Goal: Task Accomplishment & Management: Manage account settings

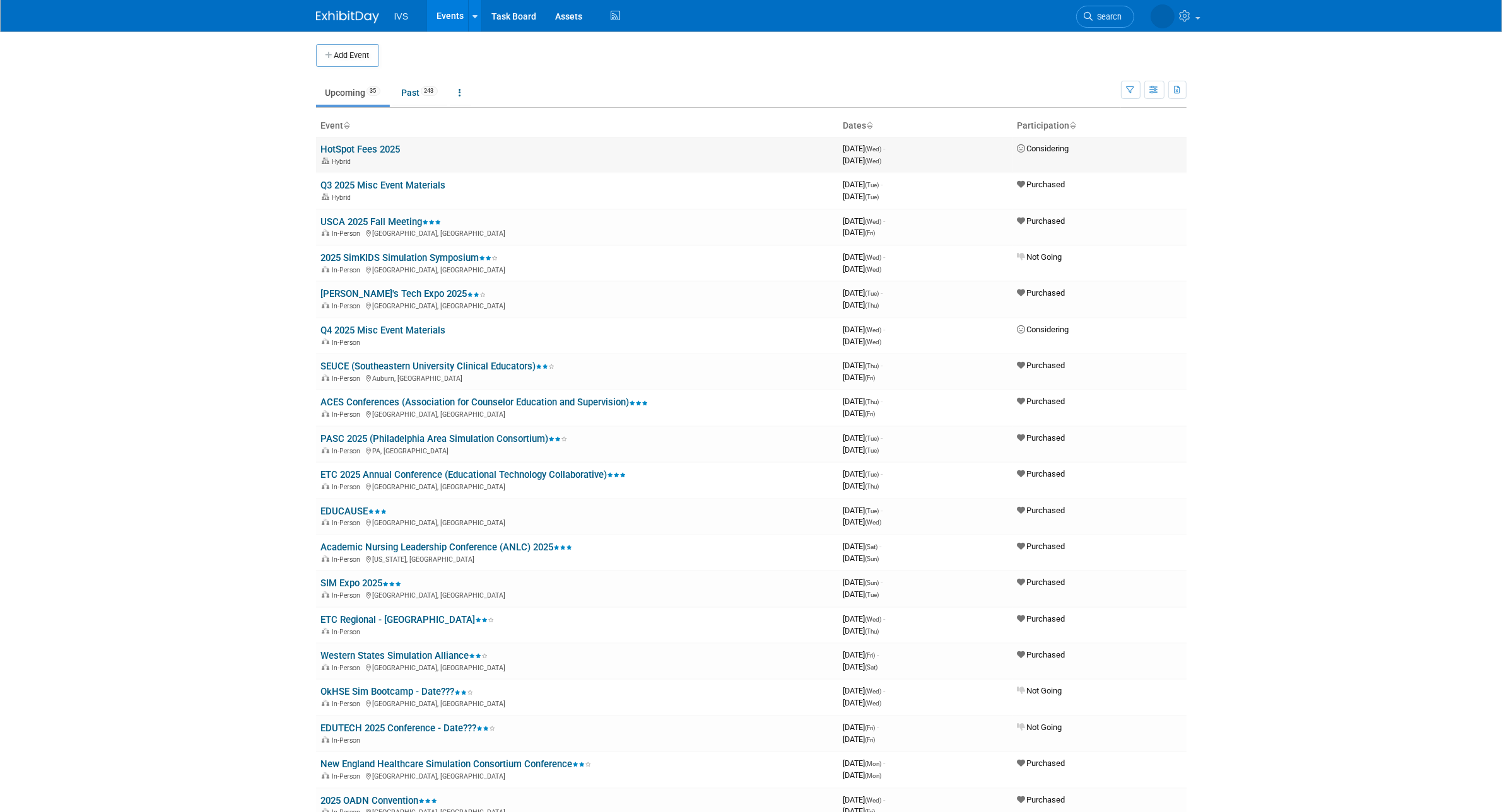
drag, startPoint x: 1030, startPoint y: 146, endPoint x: 1080, endPoint y: 143, distance: 50.1
click at [995, 143] on td "Considering" at bounding box center [1099, 155] width 174 height 36
drag, startPoint x: 1028, startPoint y: 186, endPoint x: 1104, endPoint y: 190, distance: 76.1
click at [995, 190] on td "Purchased" at bounding box center [1099, 190] width 174 height 36
click at [995, 89] on button "button" at bounding box center [1131, 90] width 19 height 18
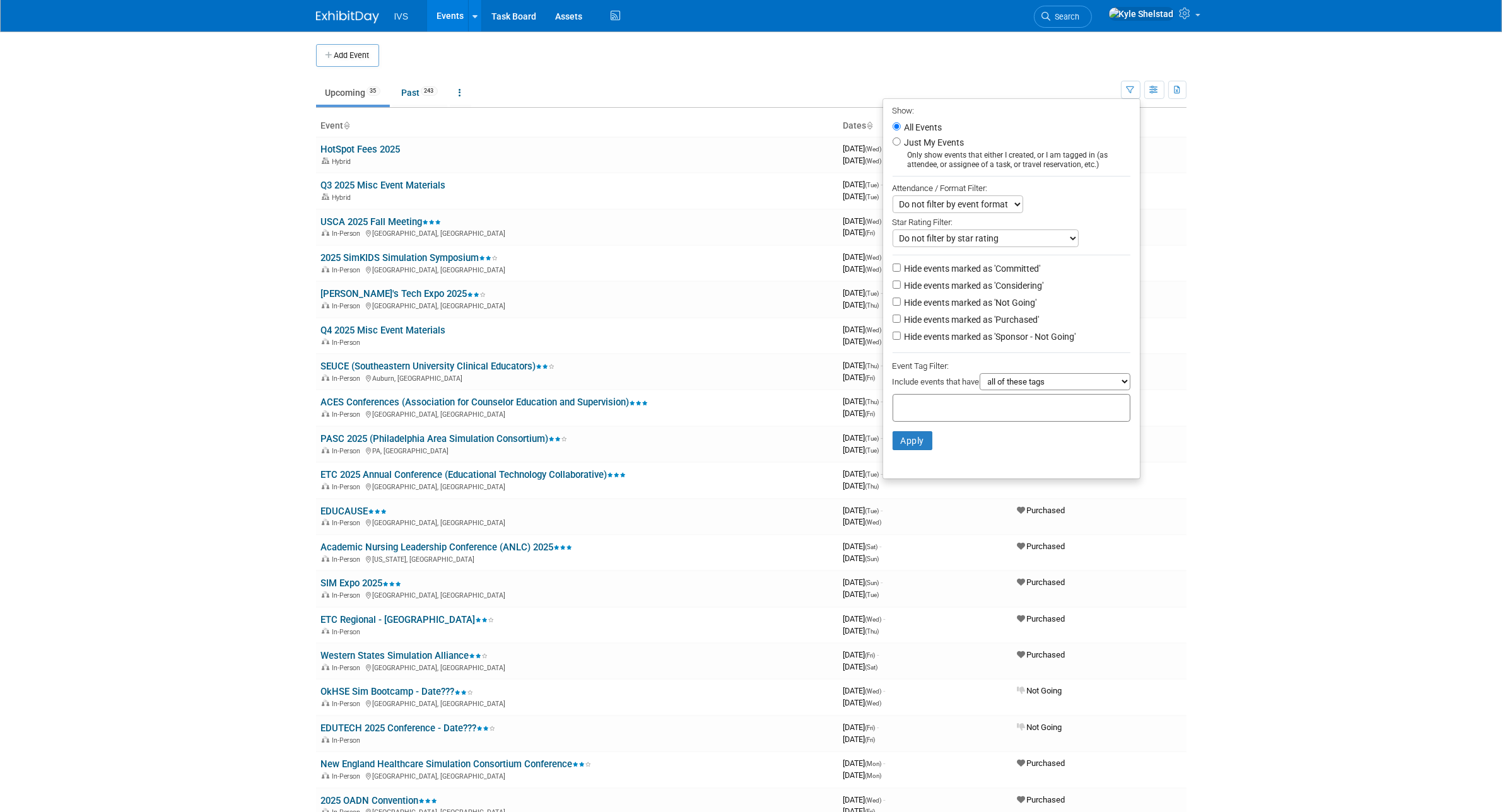
click at [953, 289] on label "Hide events marked as 'Considering'" at bounding box center [973, 285] width 142 height 13
click at [900, 289] on input "Hide events marked as 'Considering'" at bounding box center [896, 285] width 8 height 8
checkbox input "true"
click at [947, 298] on label "Hide events marked as 'Not Going'" at bounding box center [969, 303] width 135 height 13
click at [900, 298] on input "Hide events marked as 'Not Going'" at bounding box center [896, 301] width 8 height 8
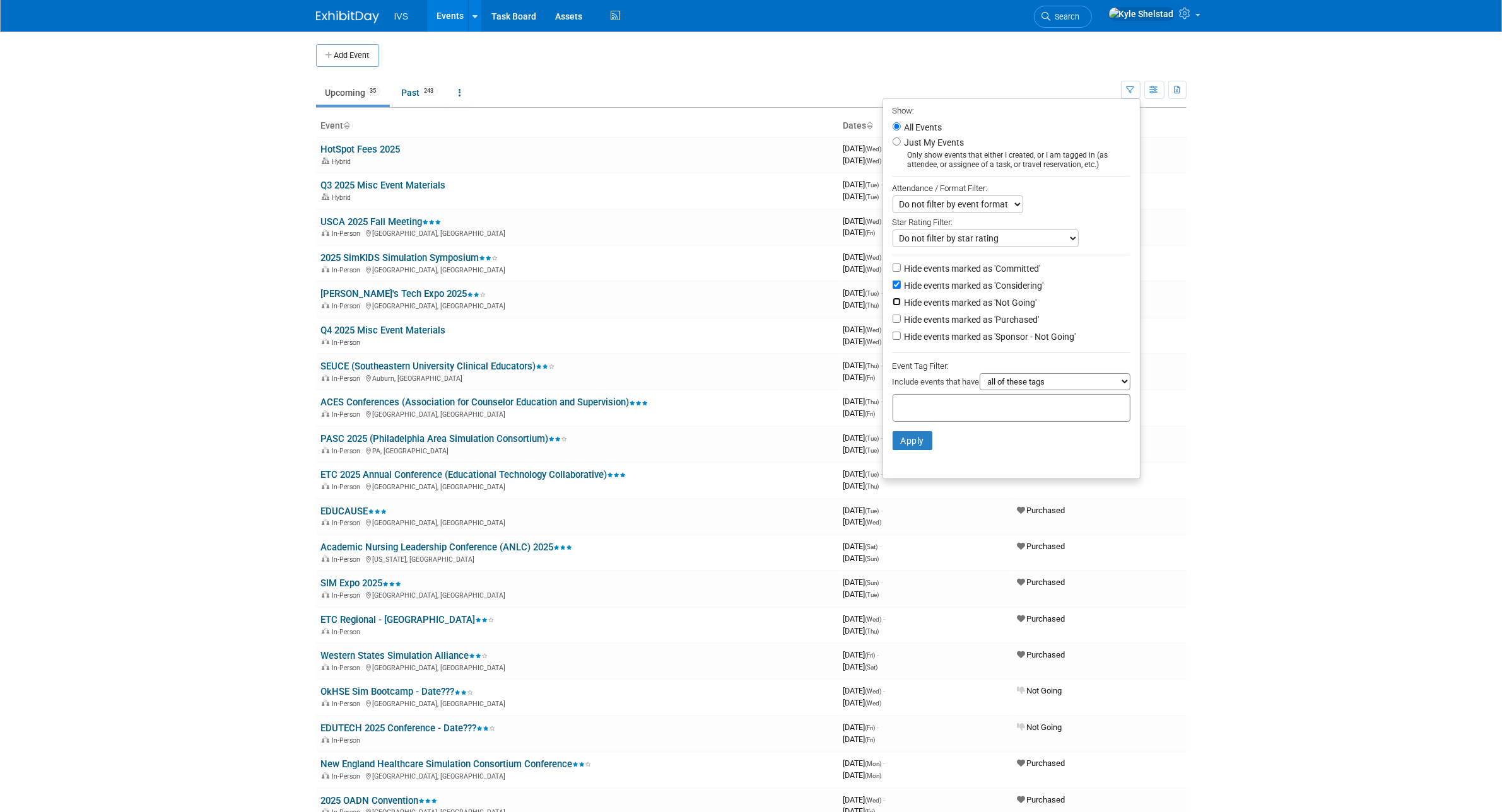
checkbox input "true"
click at [937, 325] on label "Hide events marked as 'Purchased'" at bounding box center [971, 320] width 137 height 13
click at [900, 323] on input "Hide events marked as 'Purchased'" at bounding box center [896, 318] width 8 height 8
checkbox input "true"
click at [925, 332] on label "Hide events marked as 'Sponsor - Not Going'" at bounding box center [989, 336] width 174 height 13
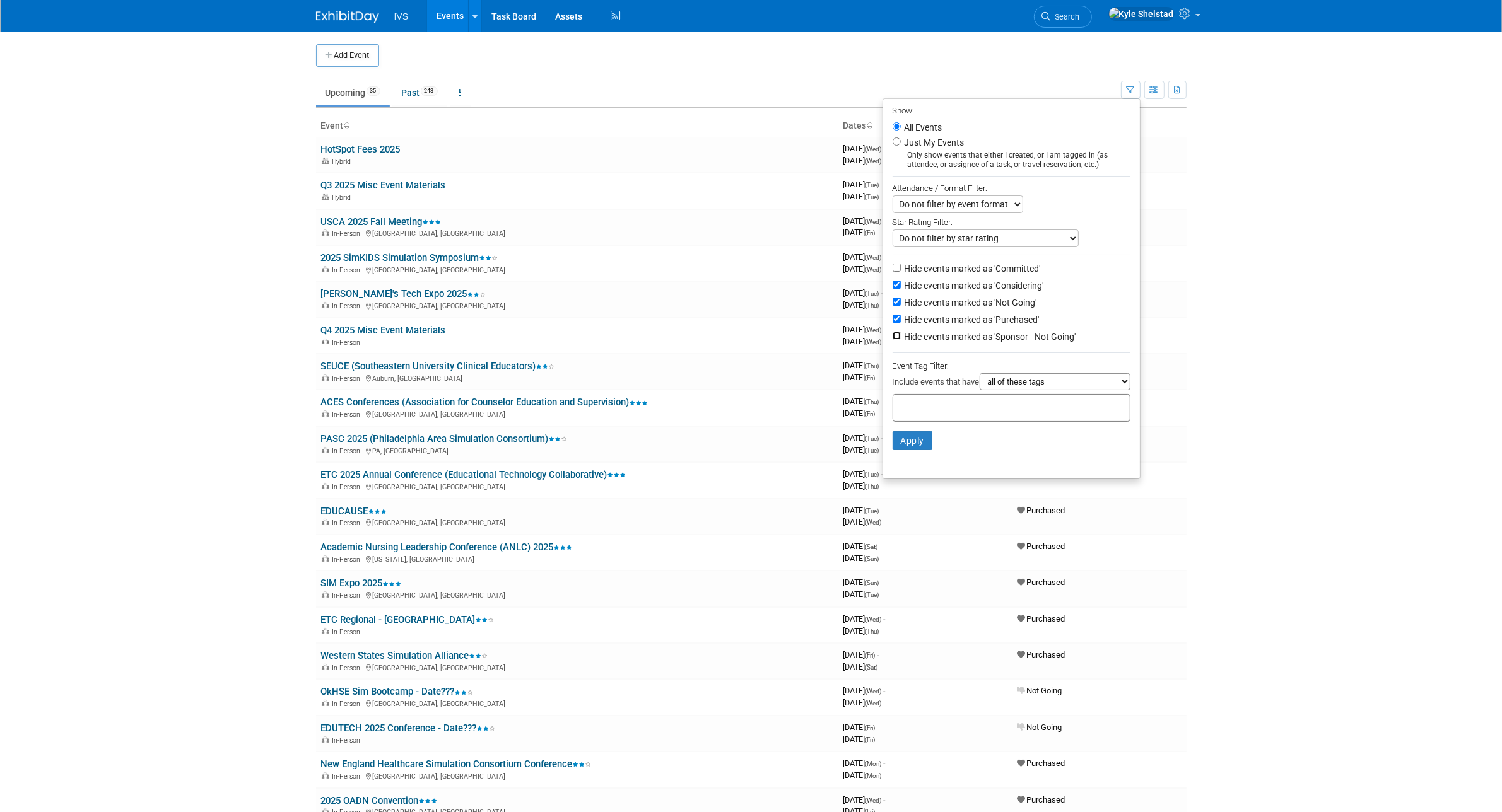
click at [900, 332] on input "Hide events marked as 'Sponsor - Not Going'" at bounding box center [896, 335] width 8 height 8
checkbox input "true"
click at [904, 434] on button "Apply" at bounding box center [912, 440] width 40 height 19
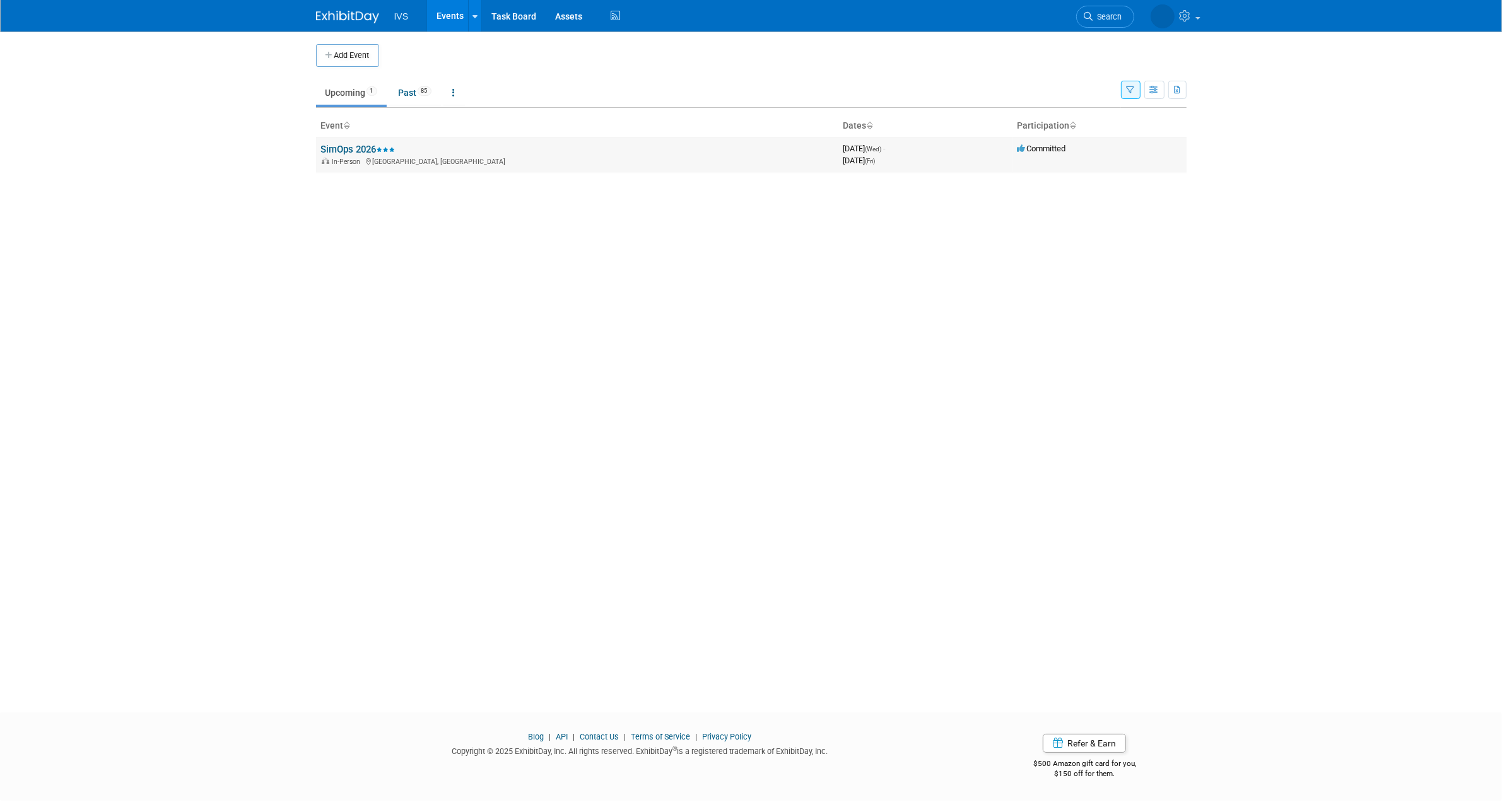
click at [353, 152] on link "SimOps 2026" at bounding box center [359, 149] width 75 height 11
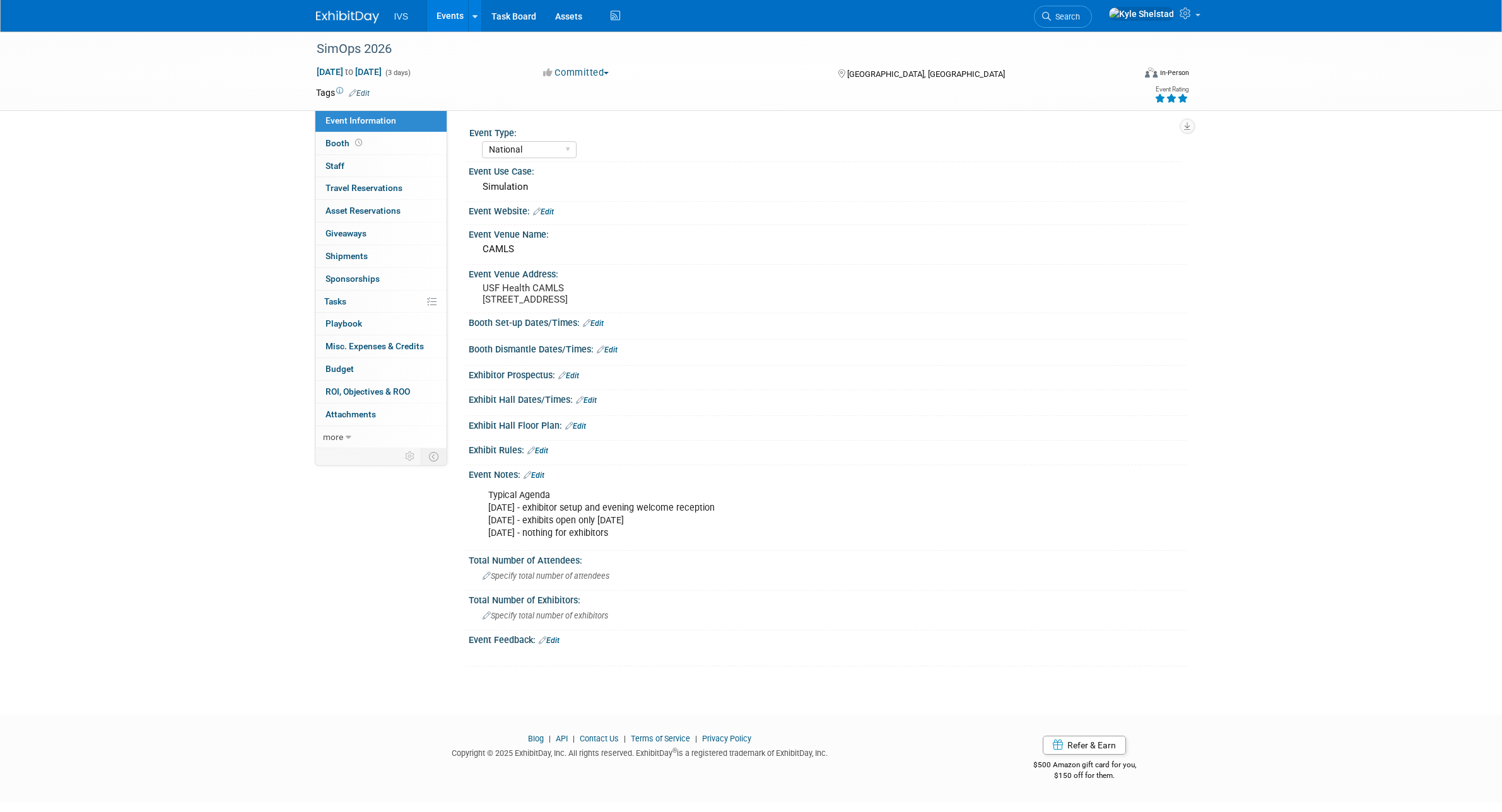
select select "National"
click at [349, 300] on link "0% Tasks 0%" at bounding box center [381, 302] width 132 height 22
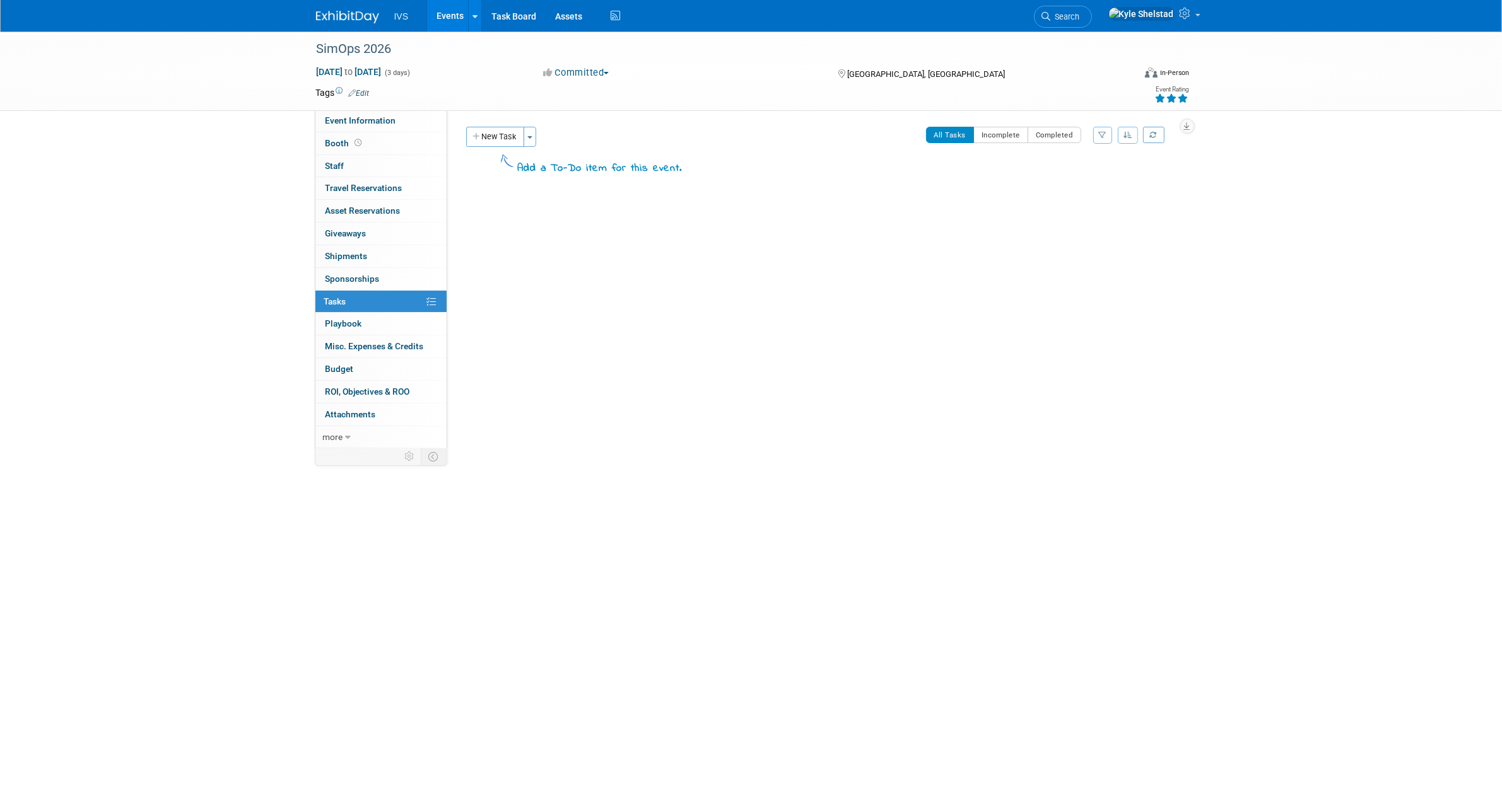
click at [439, 10] on link "Events" at bounding box center [450, 16] width 46 height 31
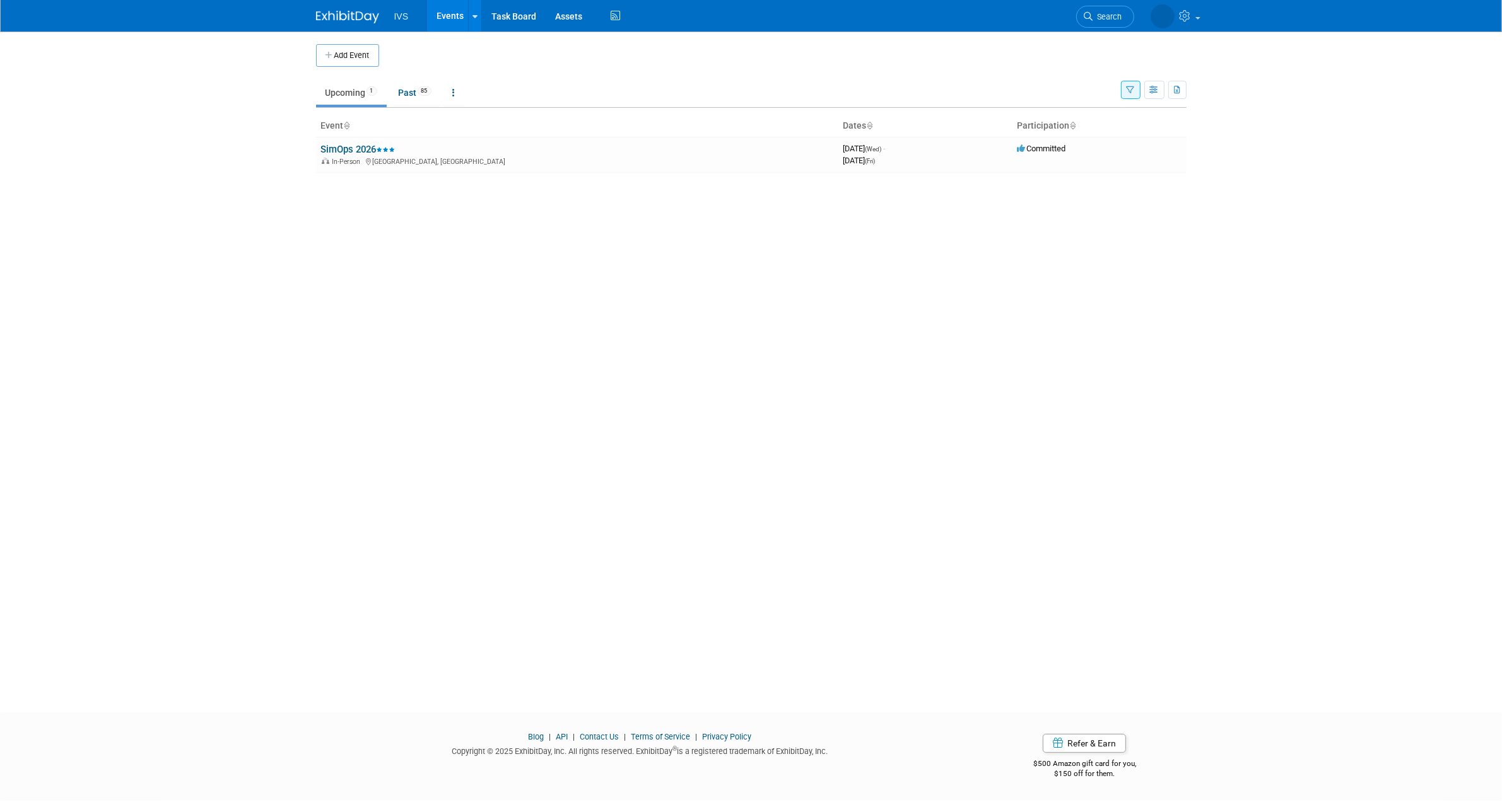
click at [1127, 89] on icon "button" at bounding box center [1131, 90] width 8 height 8
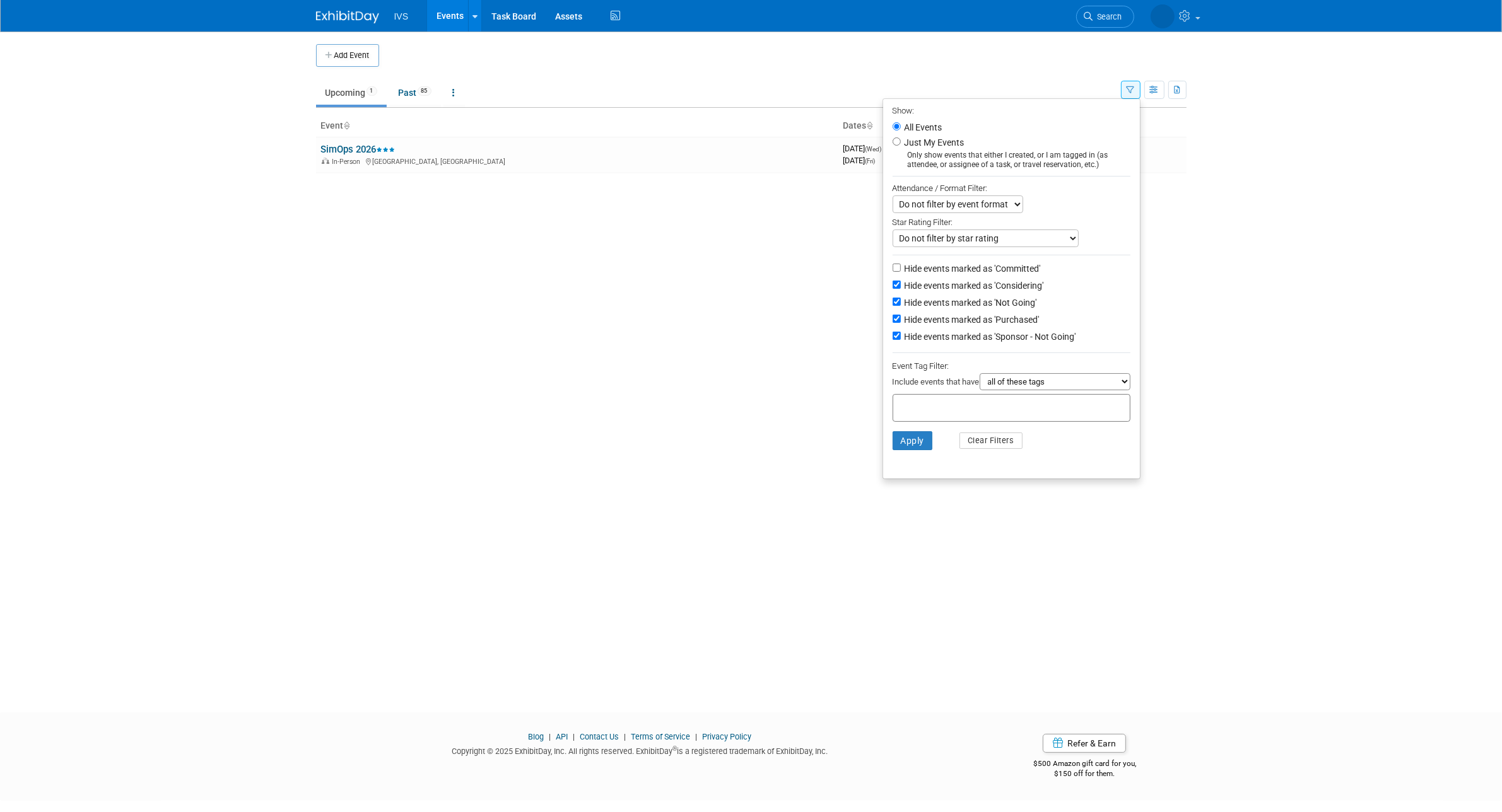
click at [933, 288] on label "Hide events marked as 'Considering'" at bounding box center [973, 285] width 142 height 13
click at [900, 288] on input "Hide events marked as 'Considering'" at bounding box center [896, 285] width 8 height 8
checkbox input "false"
click at [915, 303] on label "Hide events marked as 'Not Going'" at bounding box center [969, 303] width 135 height 13
click at [900, 303] on input "Hide events marked as 'Not Going'" at bounding box center [896, 301] width 8 height 8
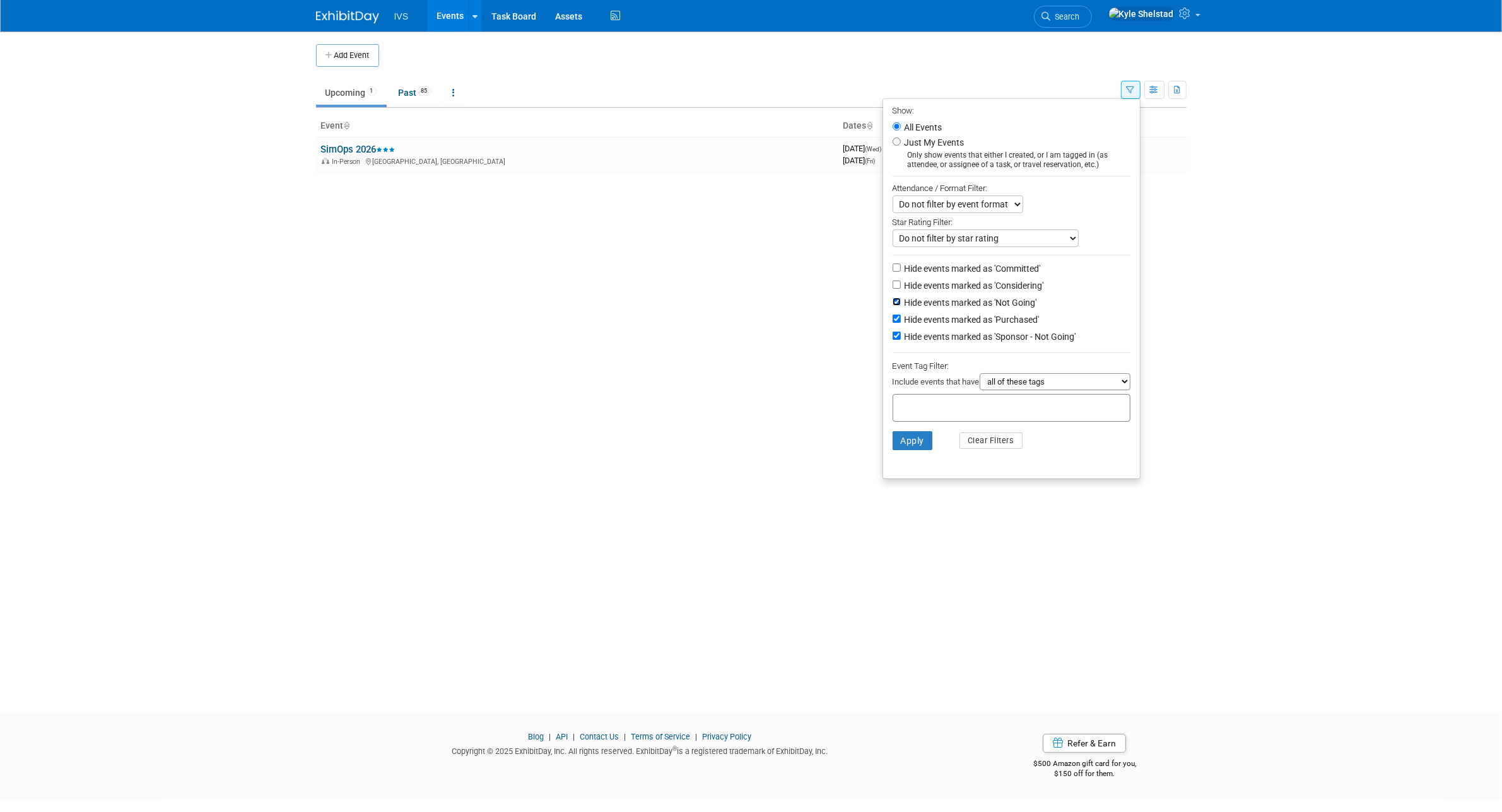
checkbox input "false"
click at [905, 322] on label "Hide events marked as 'Purchased'" at bounding box center [971, 320] width 137 height 13
click at [900, 322] on input "Hide events marked as 'Purchased'" at bounding box center [896, 318] width 8 height 8
checkbox input "false"
click at [906, 342] on label "Hide events marked as 'Sponsor - Not Going'" at bounding box center [989, 336] width 174 height 13
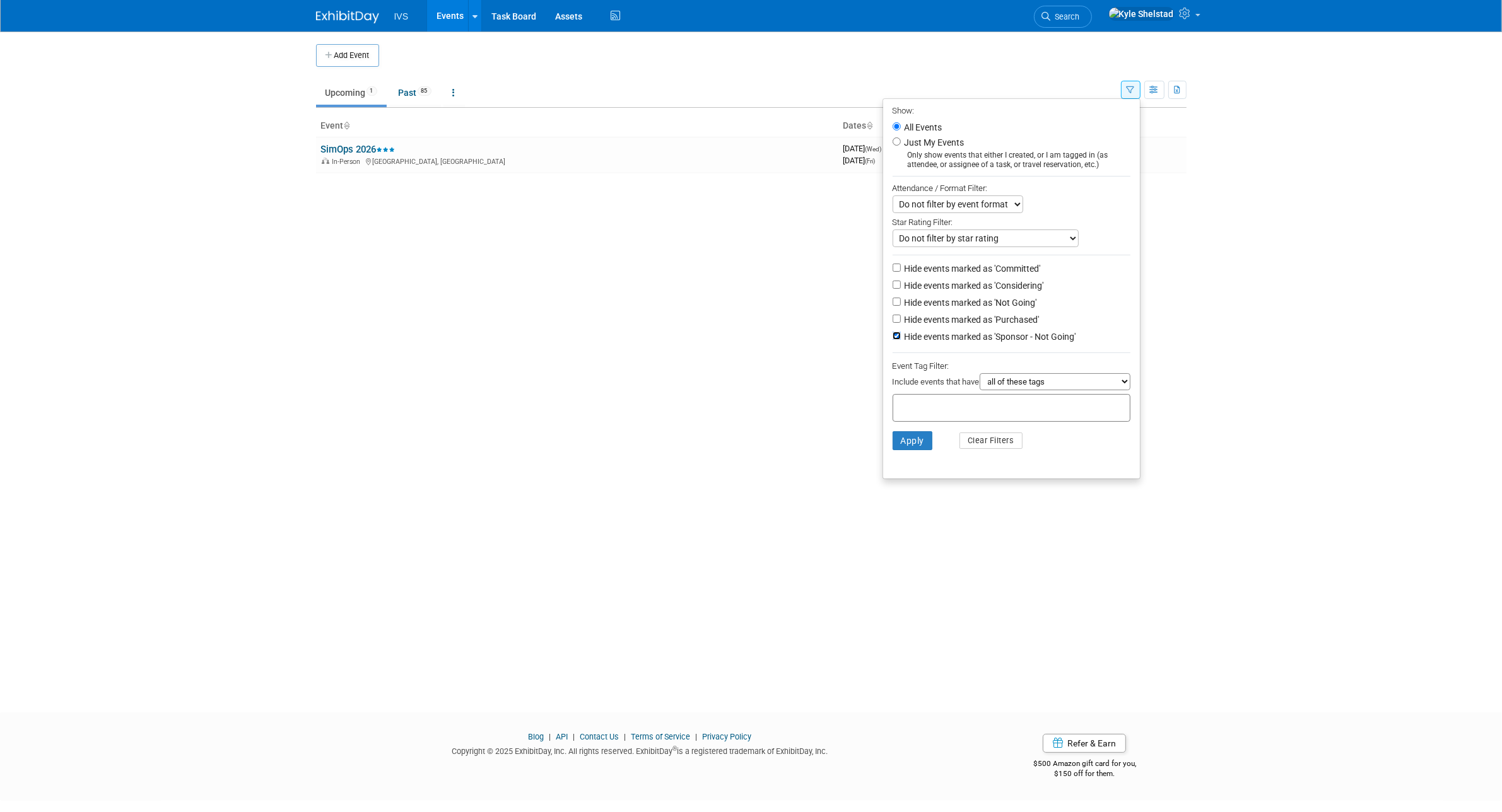
click at [900, 340] on input "Hide events marked as 'Sponsor - Not Going'" at bounding box center [896, 335] width 8 height 8
checkbox input "false"
click at [903, 445] on button "Apply" at bounding box center [912, 440] width 40 height 19
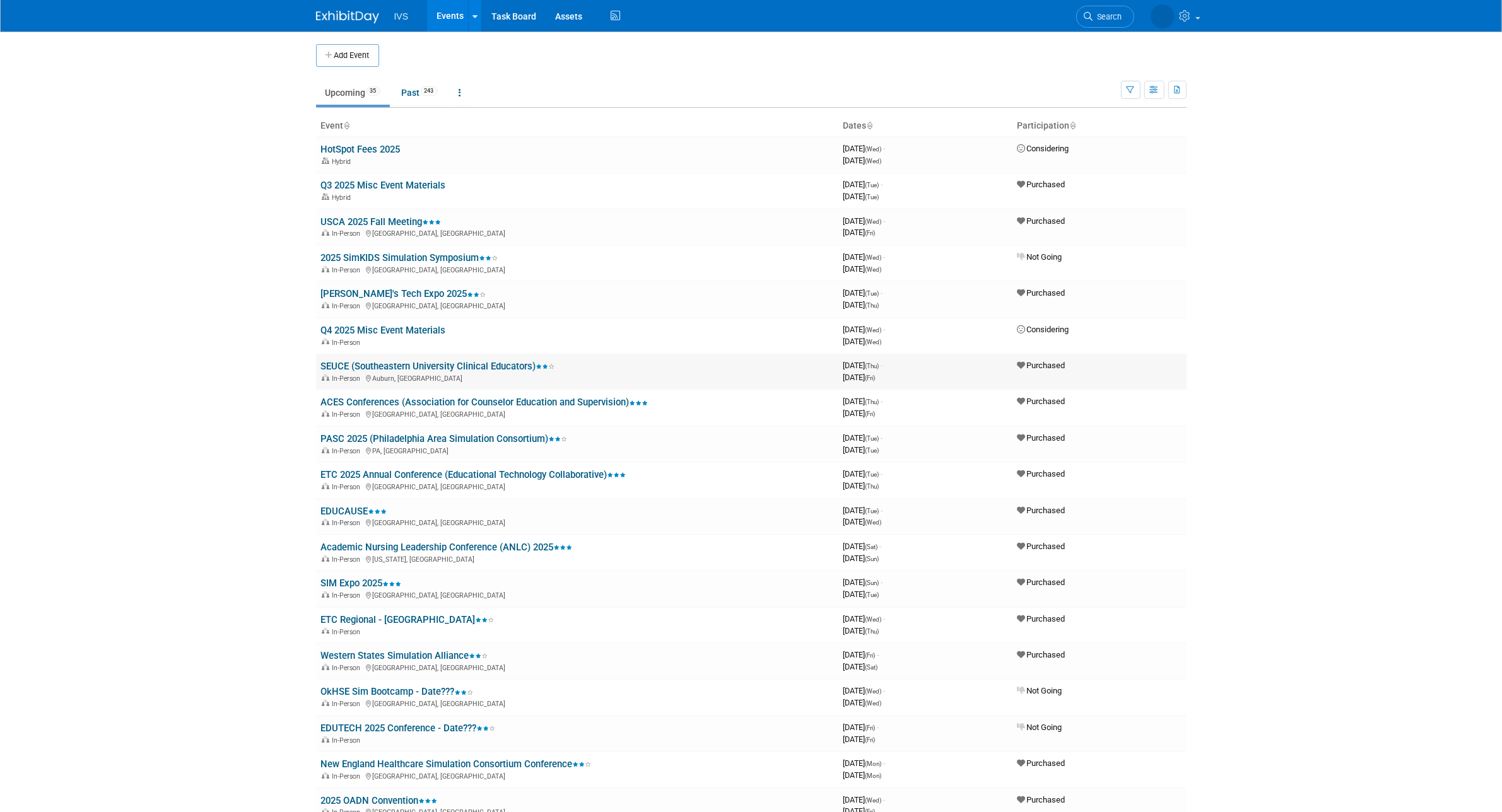
click at [473, 362] on link "SEUCE (Southeastern University Clinical Educators)" at bounding box center [438, 366] width 234 height 11
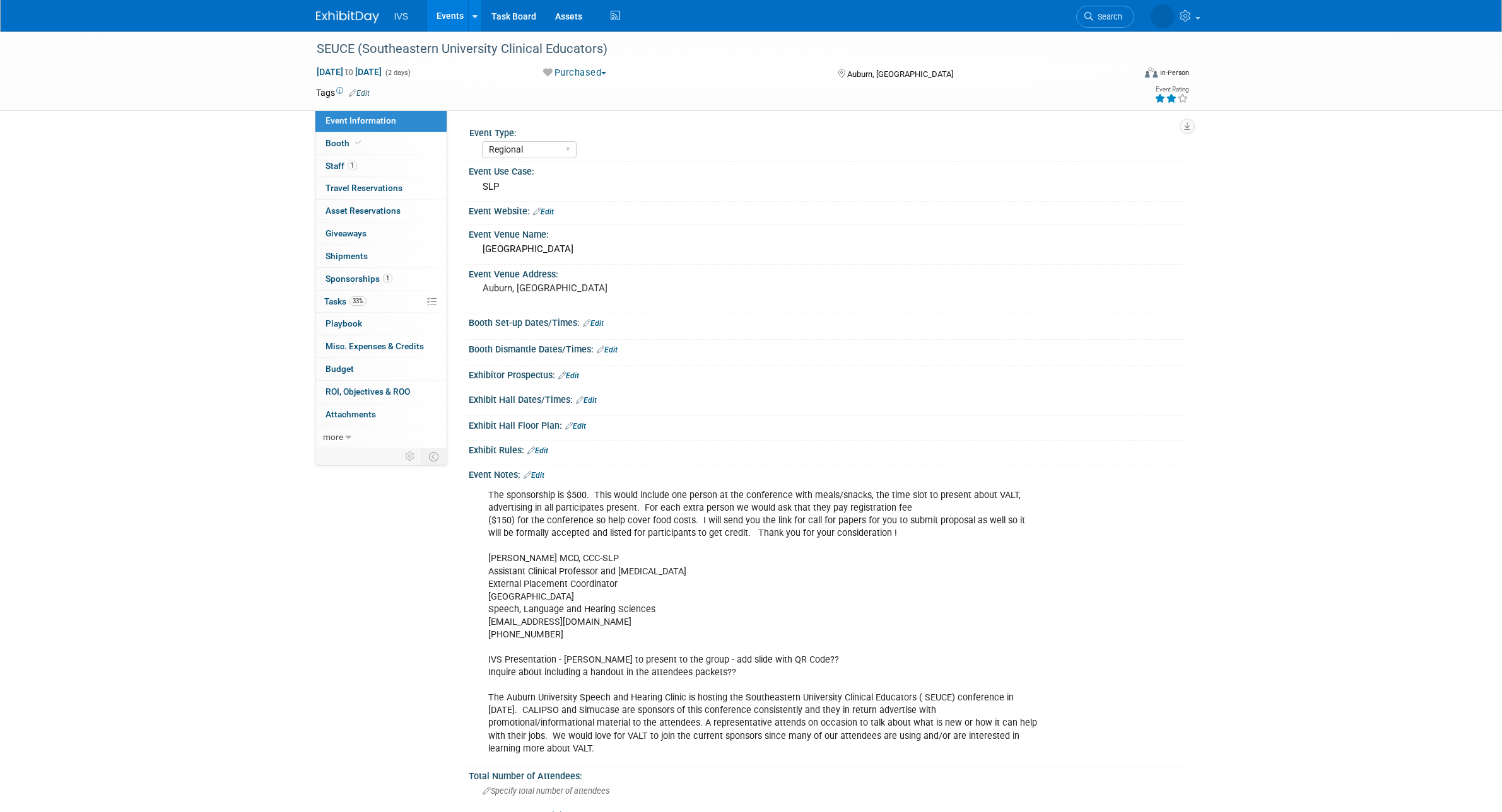
select select "Regional"
click at [408, 143] on link "Booth" at bounding box center [381, 143] width 132 height 22
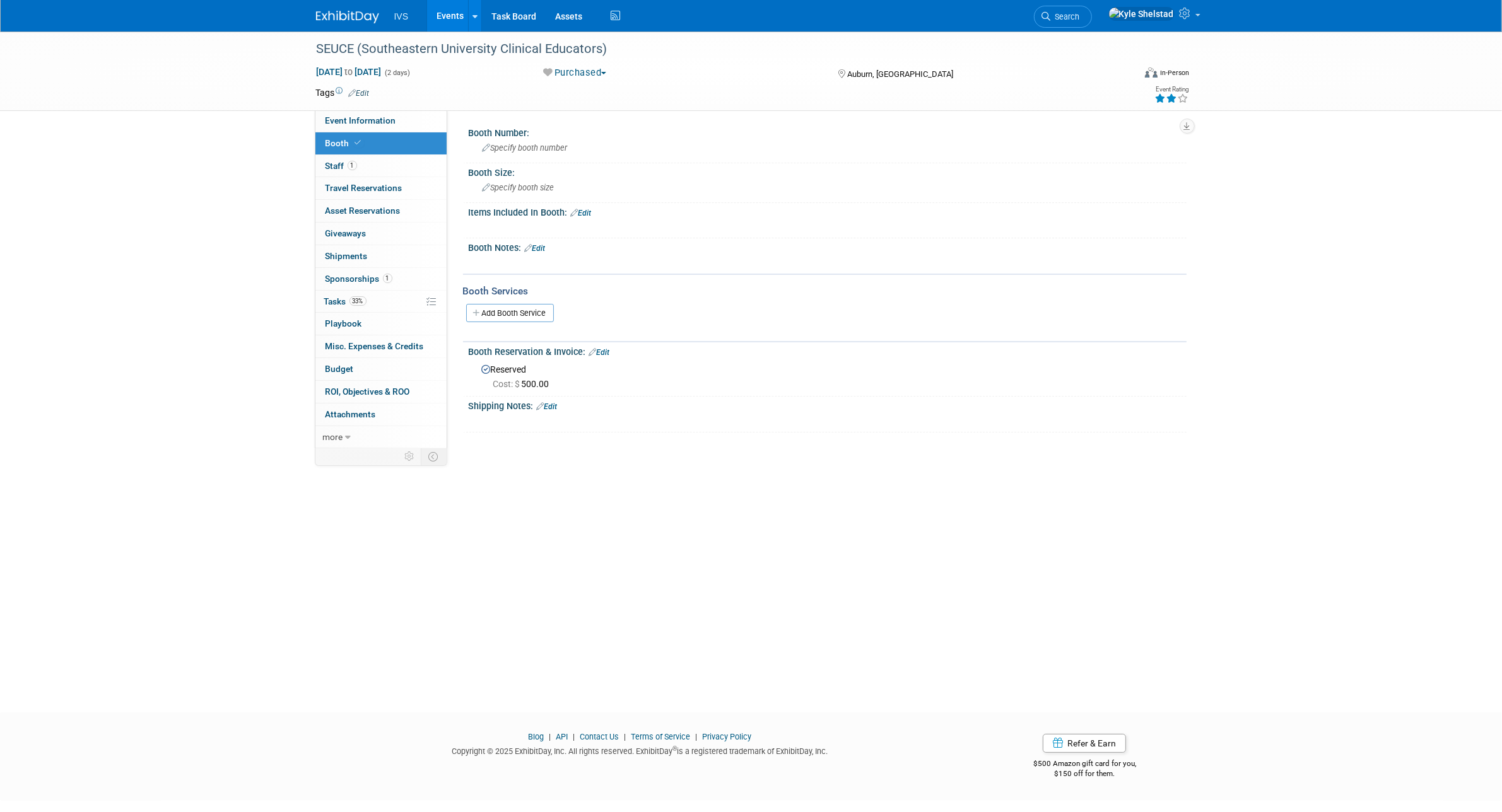
click at [455, 14] on link "Events" at bounding box center [450, 16] width 46 height 31
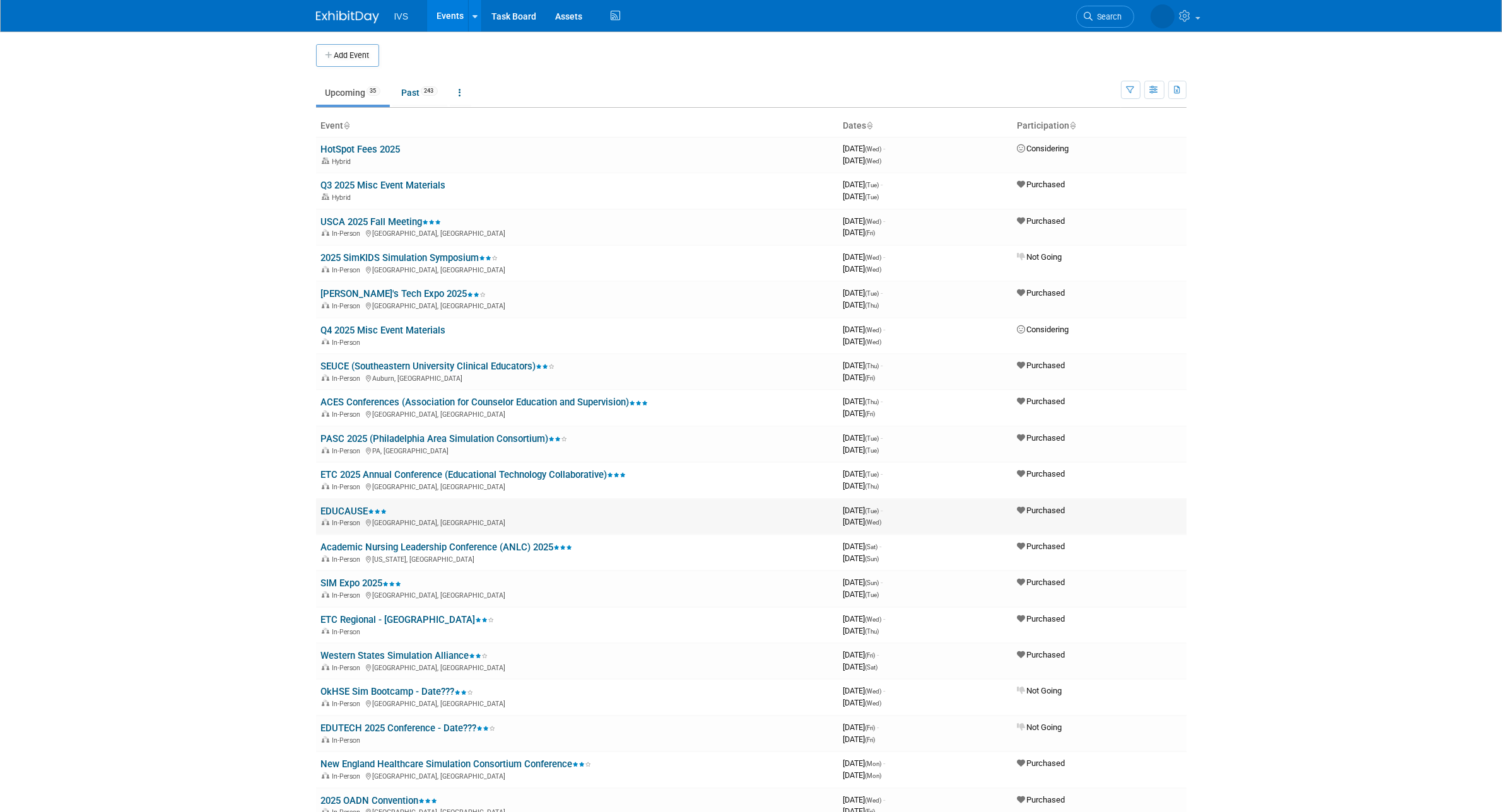
click at [339, 506] on link "EDUCAUSE" at bounding box center [354, 511] width 67 height 11
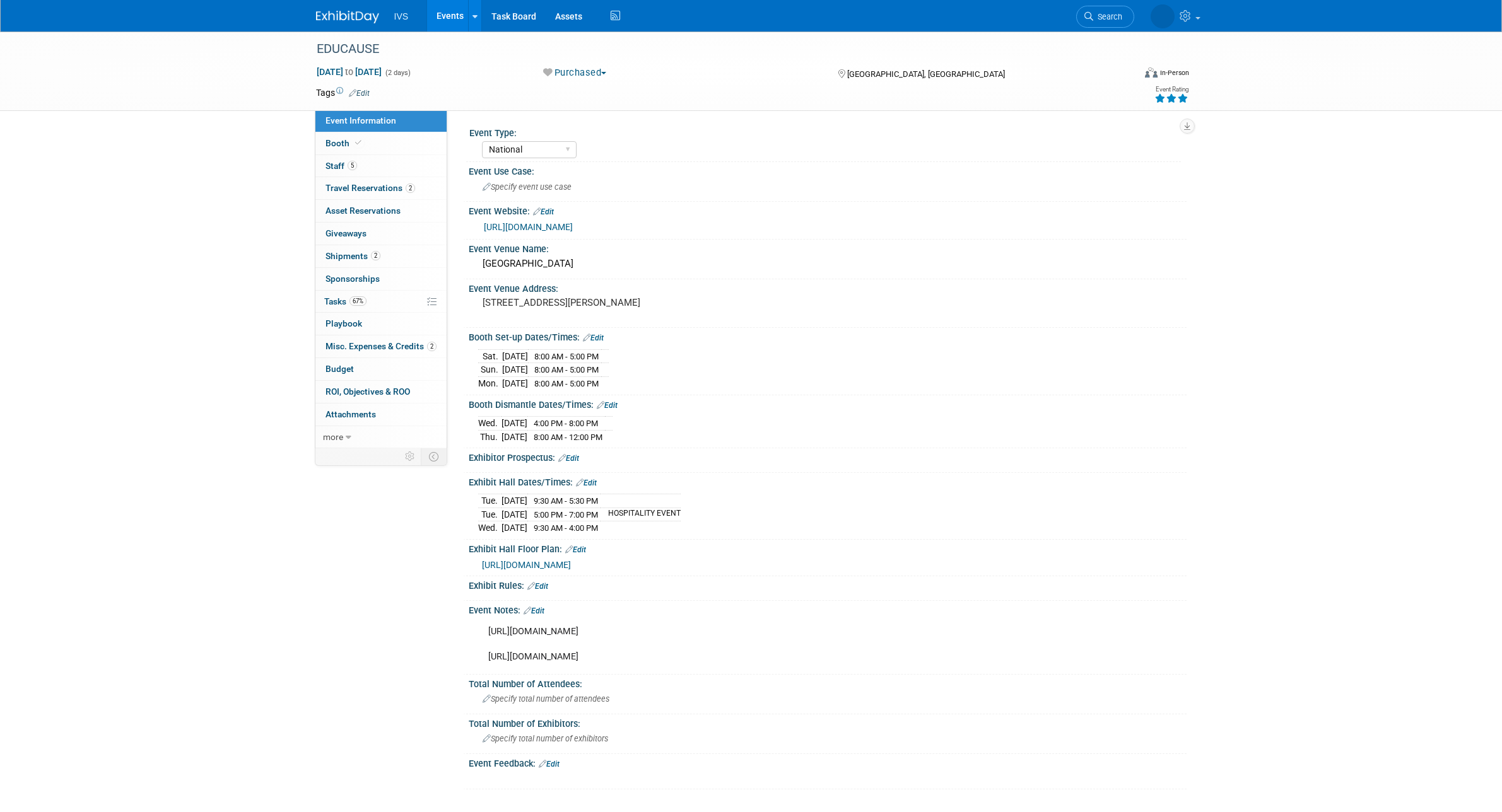
select select "National"
drag, startPoint x: 477, startPoint y: 350, endPoint x: 695, endPoint y: 402, distance: 224.1
click at [695, 402] on div "Event Type: National Regional Sponsorship Event Use Case: Specify event use cas…" at bounding box center [821, 456] width 711 height 666
drag, startPoint x: 517, startPoint y: 424, endPoint x: 682, endPoint y: 451, distance: 167.2
click at [682, 451] on div "Event Type: National Regional Sponsorship Event Use Case: Specify event use cas…" at bounding box center [821, 456] width 711 height 666
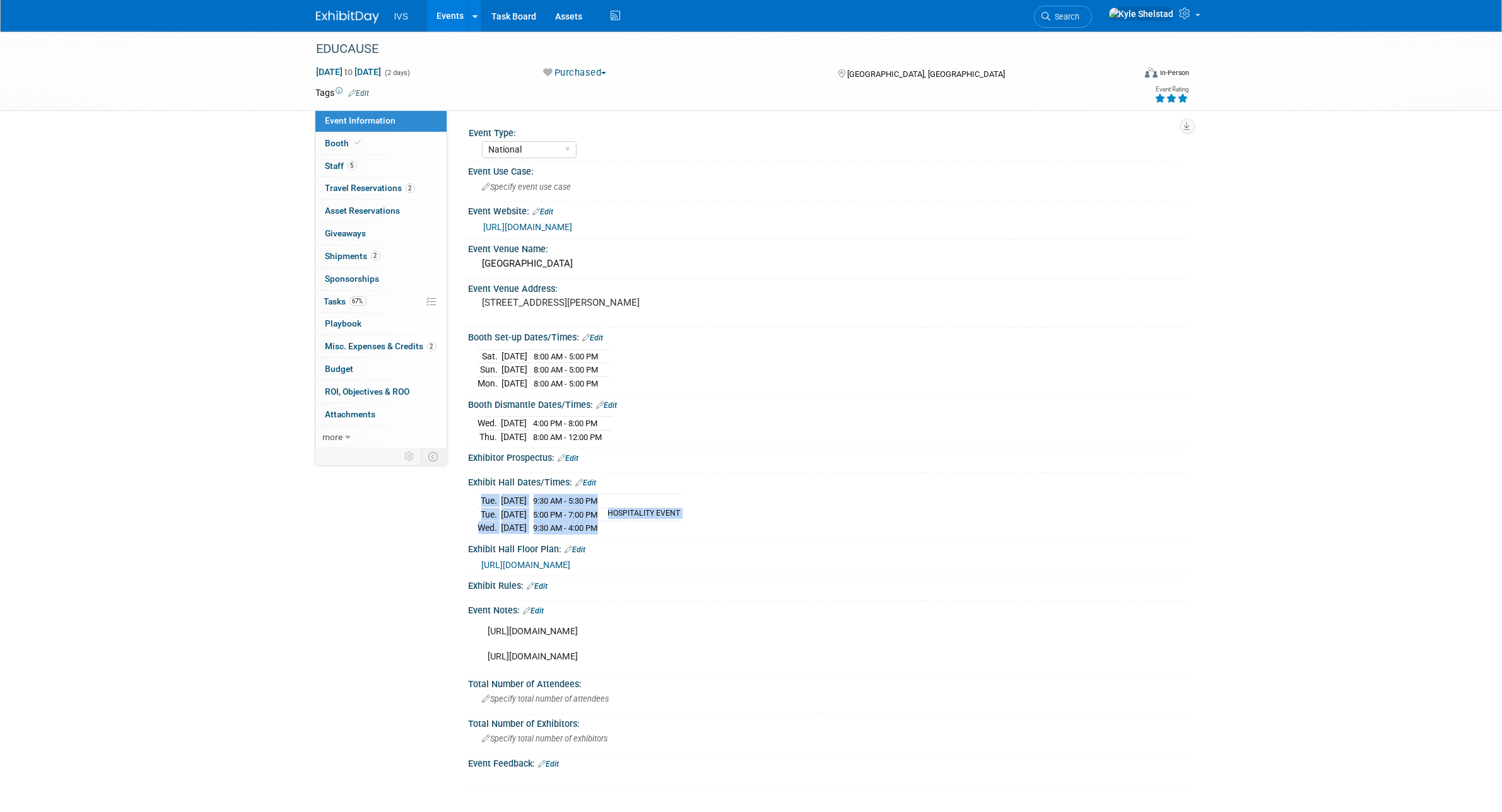
drag, startPoint x: 470, startPoint y: 498, endPoint x: 670, endPoint y: 535, distance: 203.4
click at [670, 535] on div "Tue. Oct 28, 2025 9:30 AM - 5:30 PM Tue. Oct 28, 2025 5:00 PM - 7:00 PM HOSPITA…" at bounding box center [827, 512] width 718 height 49
click at [856, 596] on div at bounding box center [827, 595] width 718 height 6
click at [389, 152] on link "Booth" at bounding box center [381, 143] width 132 height 22
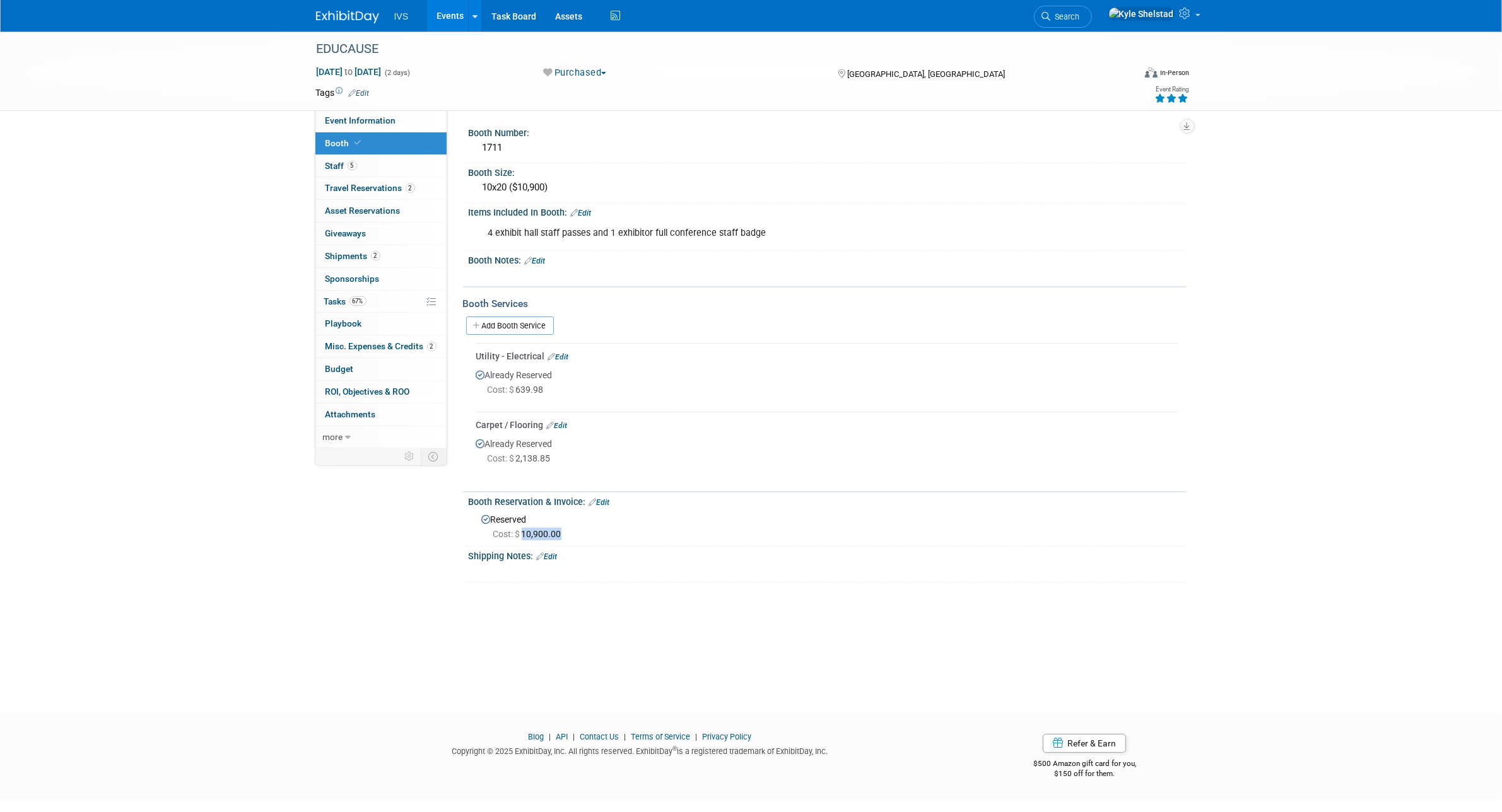
drag, startPoint x: 520, startPoint y: 530, endPoint x: 578, endPoint y: 533, distance: 58.1
click at [578, 533] on div "Cost: $ 10,900.00" at bounding box center [835, 534] width 684 height 13
drag, startPoint x: 519, startPoint y: 455, endPoint x: 602, endPoint y: 467, distance: 83.9
click at [602, 467] on div "Already Reserved Cost: $ 2,138.85" at bounding box center [826, 453] width 701 height 45
click at [363, 159] on link "5 Staff 5" at bounding box center [381, 167] width 132 height 22
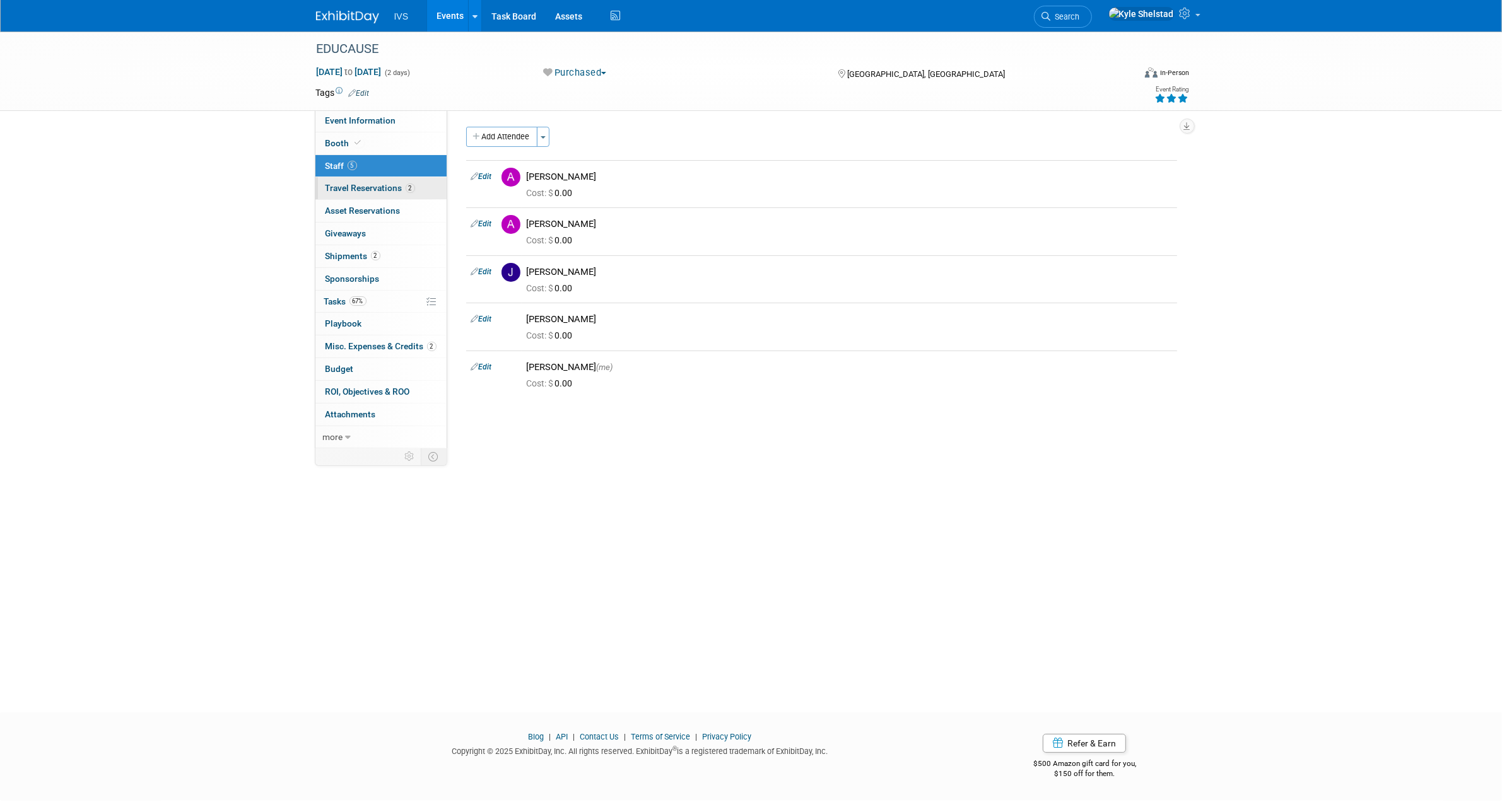
click at [350, 184] on span "Travel Reservations 2" at bounding box center [371, 188] width 90 height 10
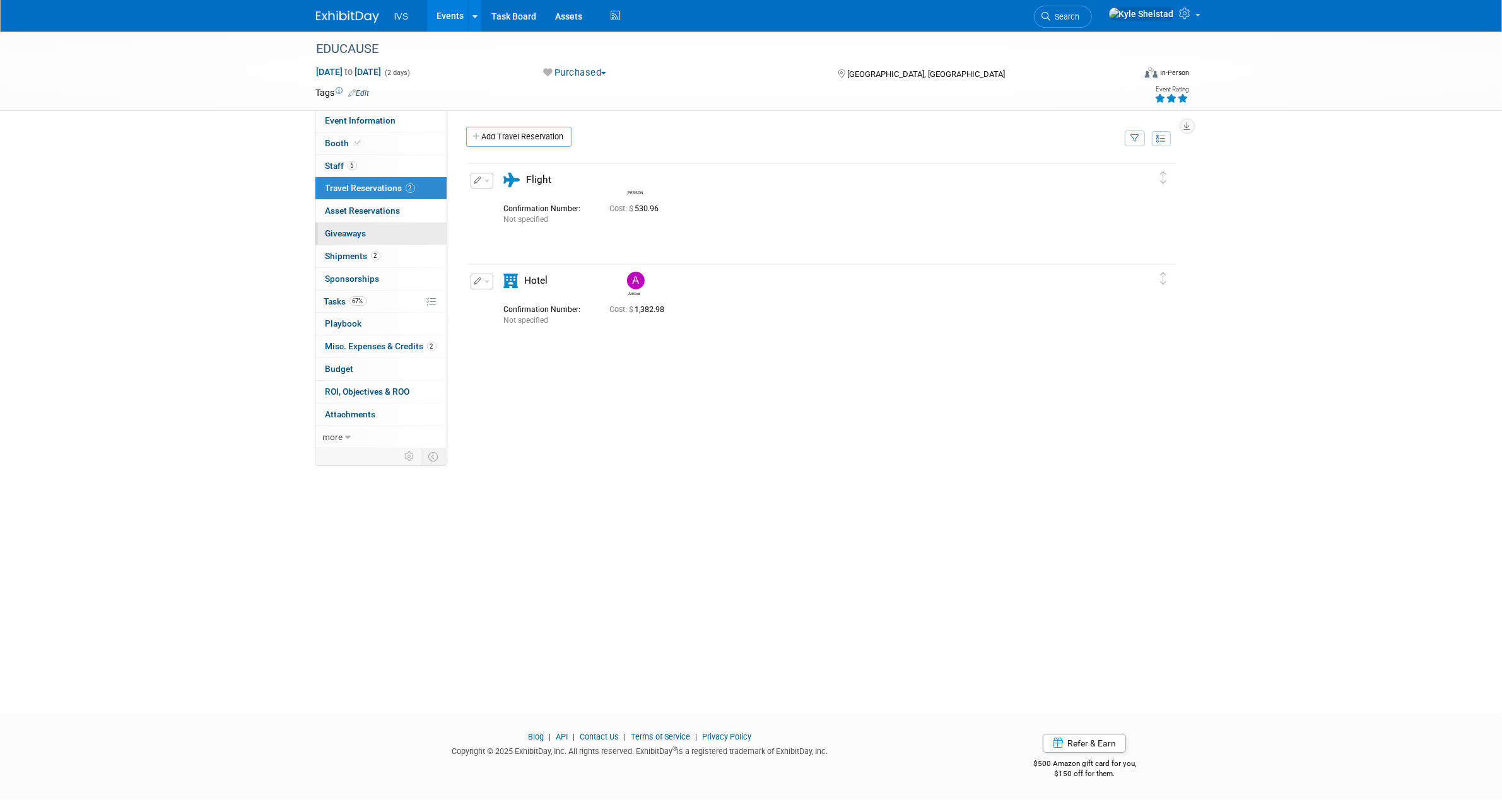
click at [377, 235] on link "0 Giveaways 0" at bounding box center [381, 234] width 132 height 22
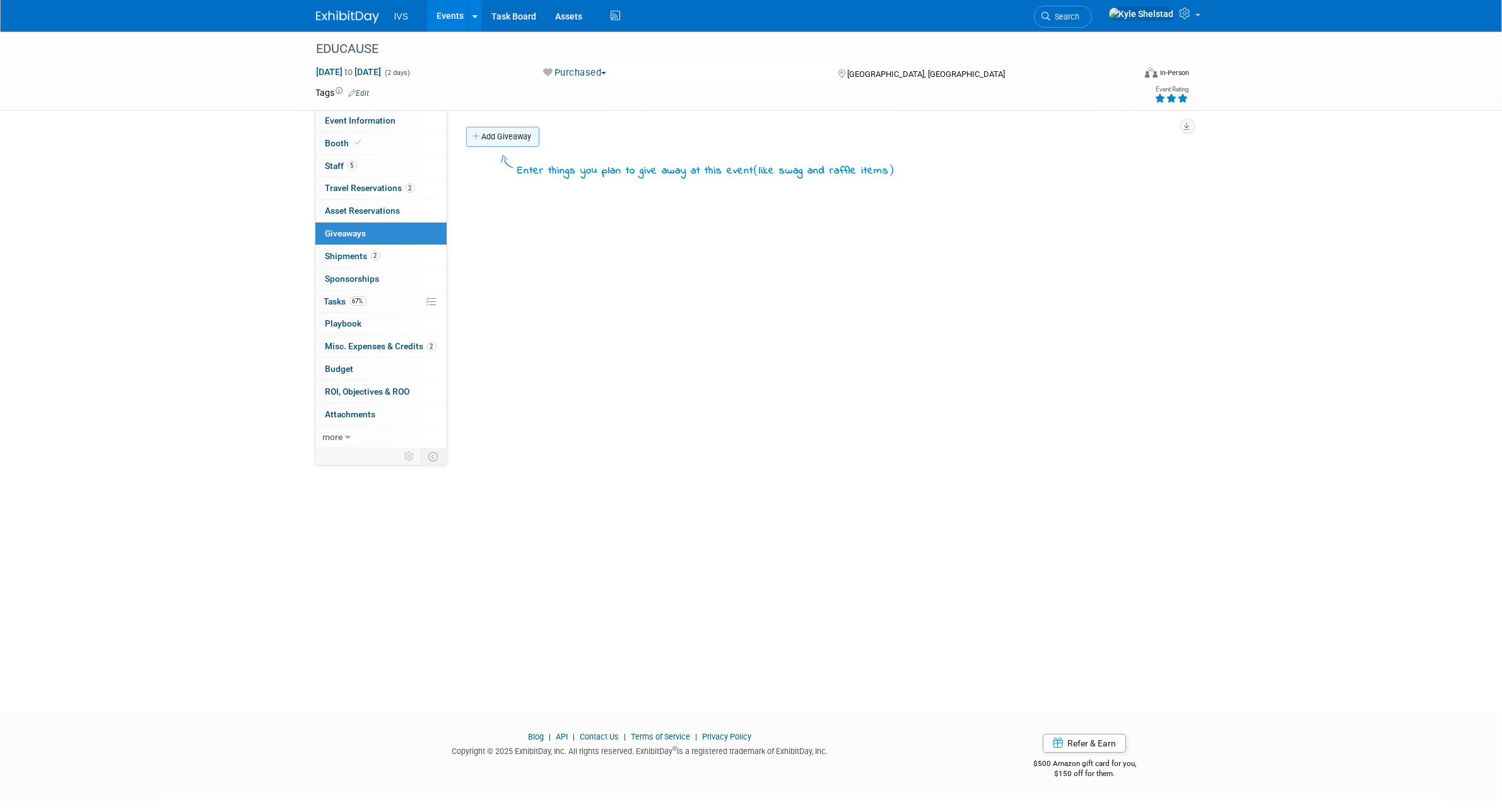
click at [499, 139] on link "Add Giveaway" at bounding box center [503, 137] width 73 height 20
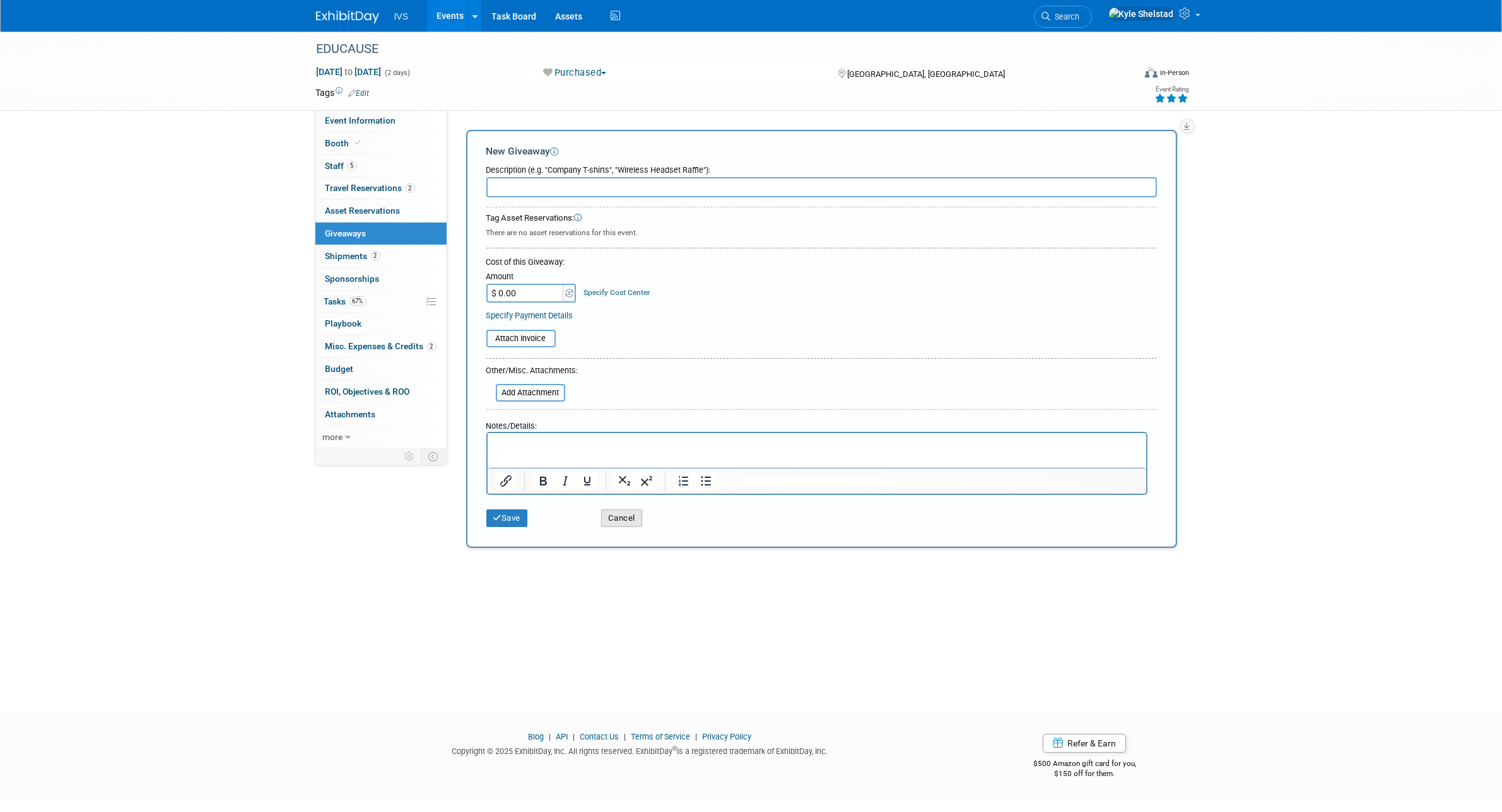
click at [616, 509] on button "Cancel" at bounding box center [621, 518] width 41 height 18
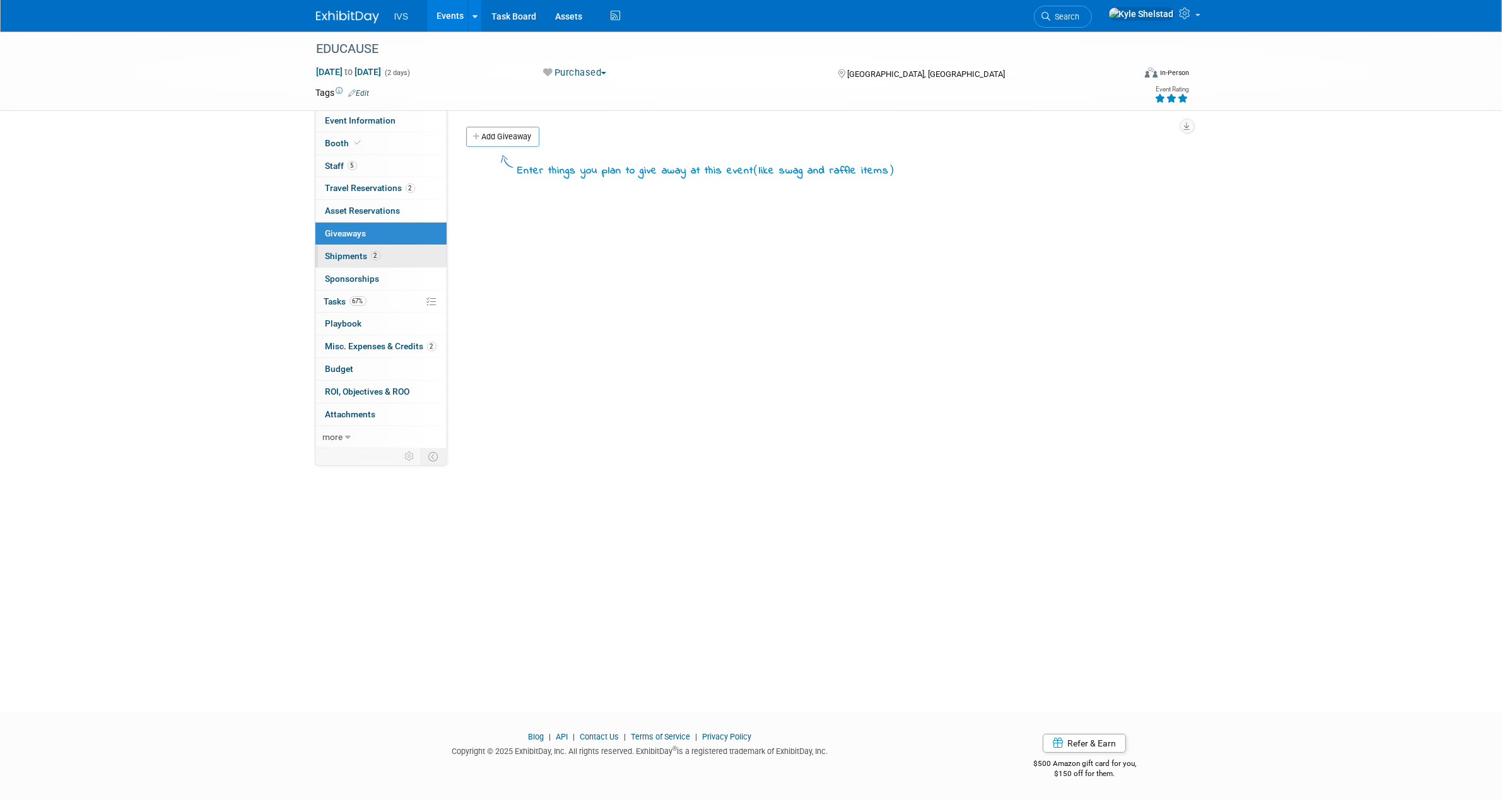
click at [392, 253] on link "2 Shipments 2" at bounding box center [381, 256] width 132 height 22
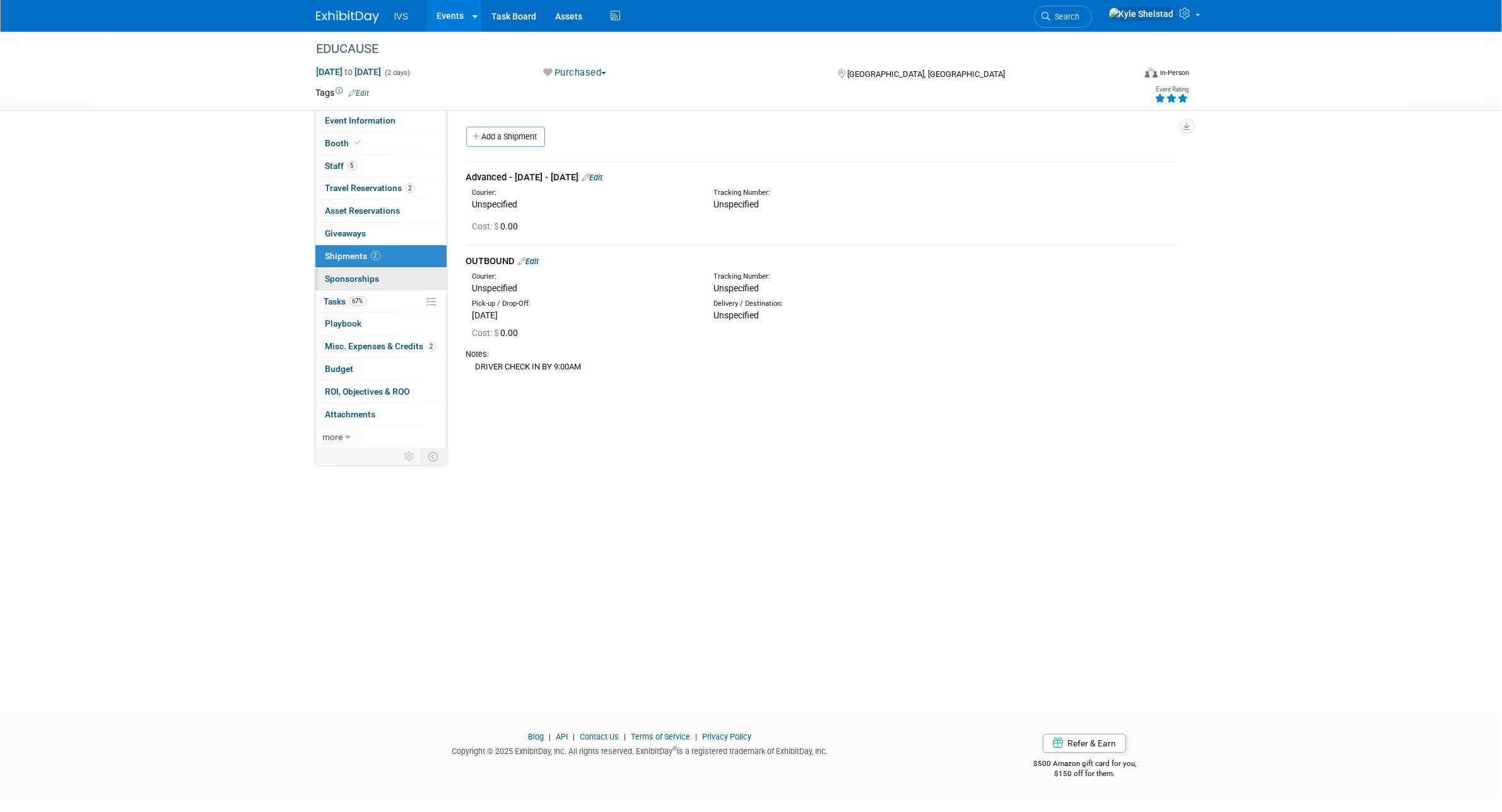
click at [389, 282] on link "0 Sponsorships 0" at bounding box center [381, 279] width 132 height 22
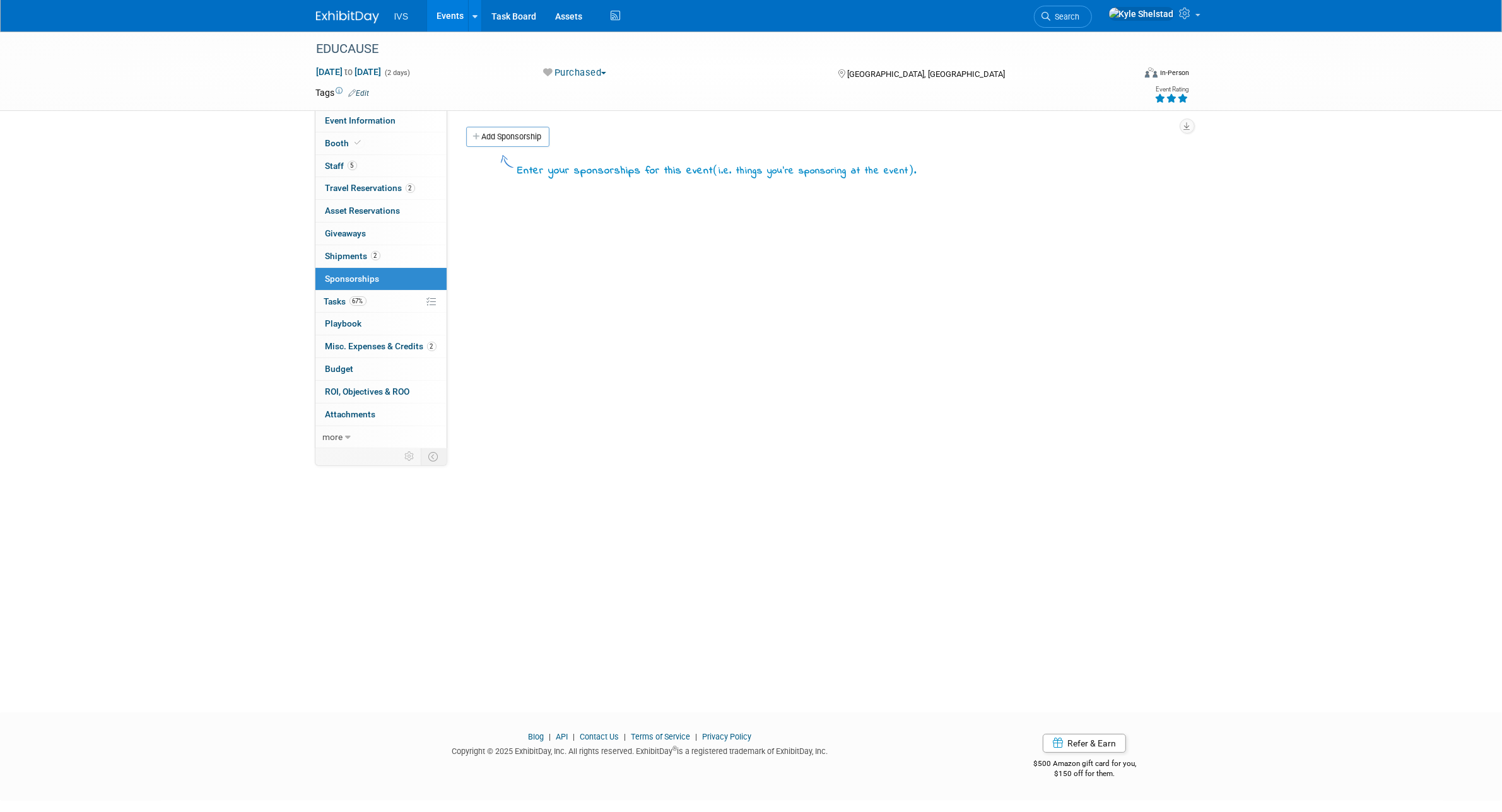
click at [389, 282] on link "0 Sponsorships 0" at bounding box center [381, 279] width 132 height 22
click at [372, 292] on link "67% Tasks 67%" at bounding box center [381, 302] width 132 height 22
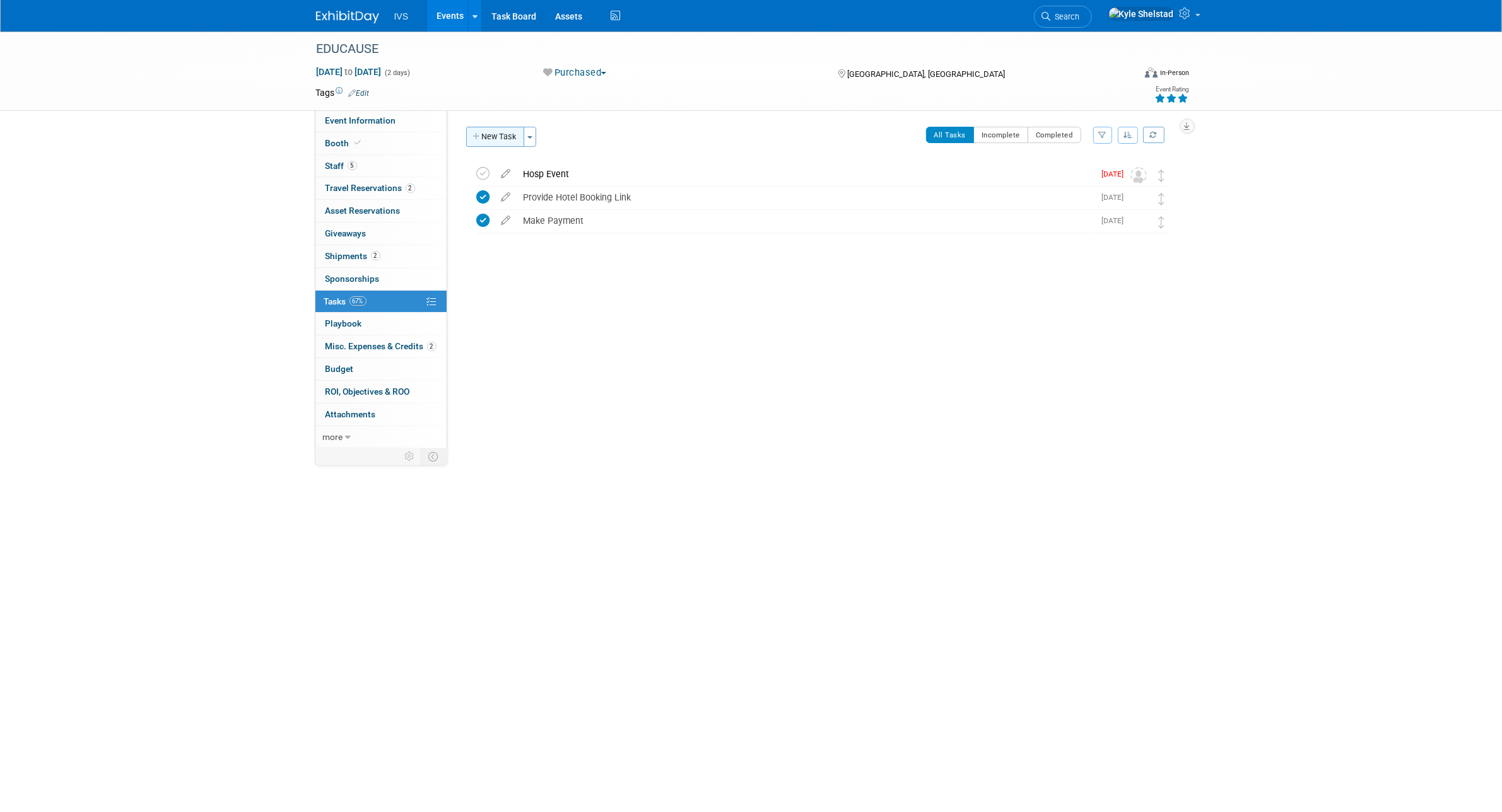
click at [469, 134] on button "New Task" at bounding box center [495, 137] width 58 height 20
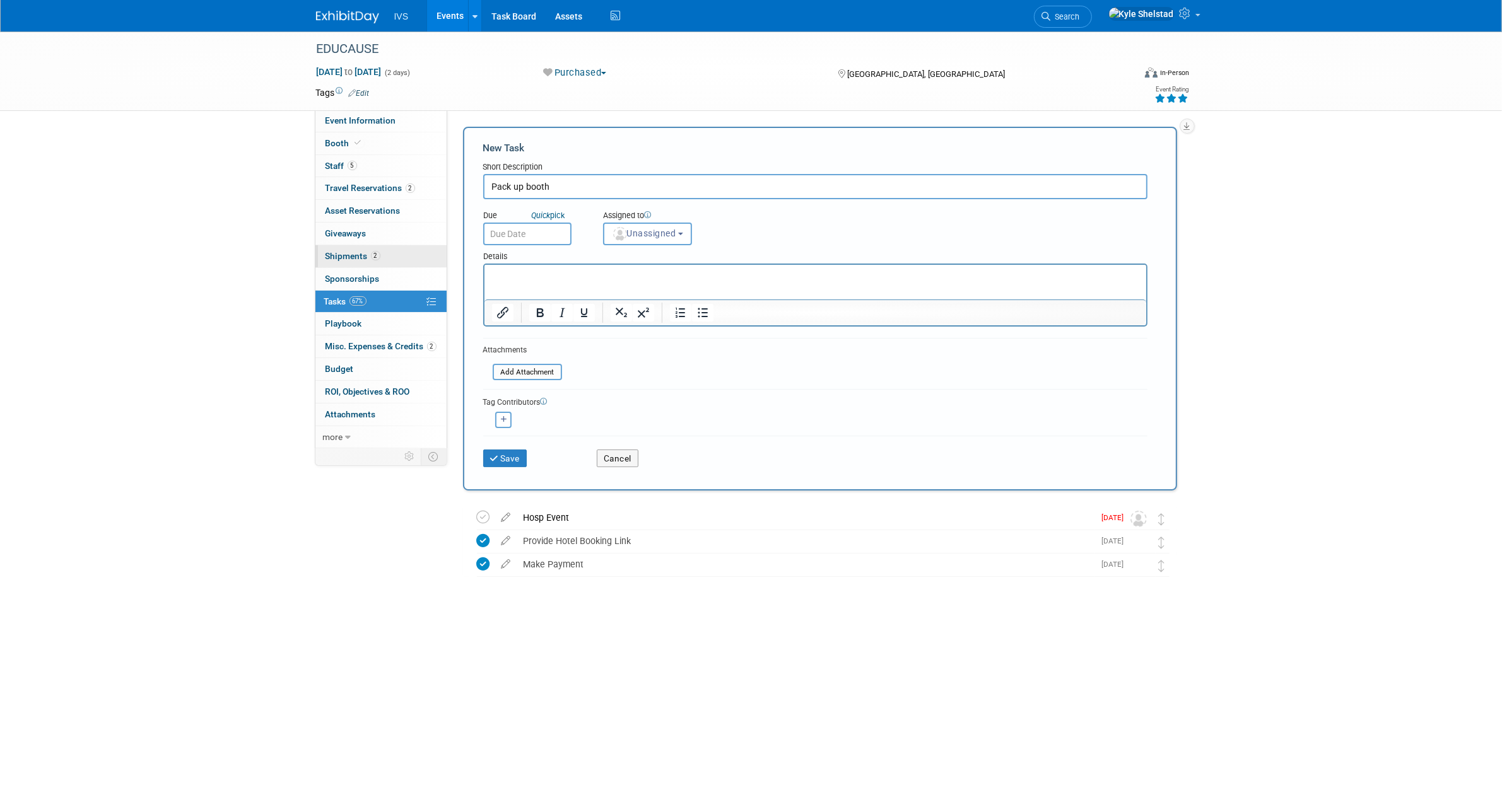
type input "Pack up booth"
click at [414, 250] on link "2 Shipments 2" at bounding box center [381, 256] width 132 height 22
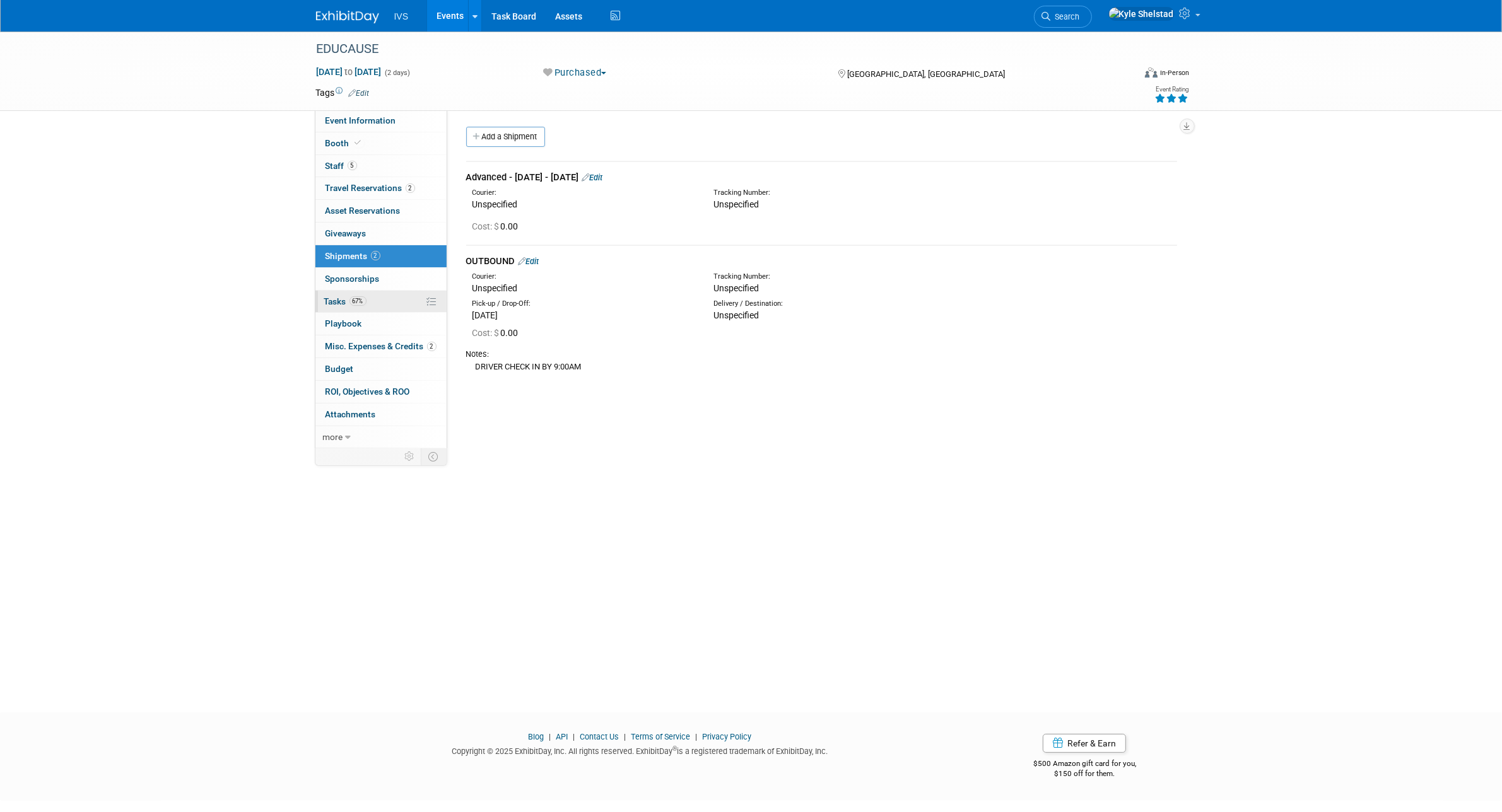
click at [389, 304] on link "67% Tasks 67%" at bounding box center [381, 302] width 132 height 22
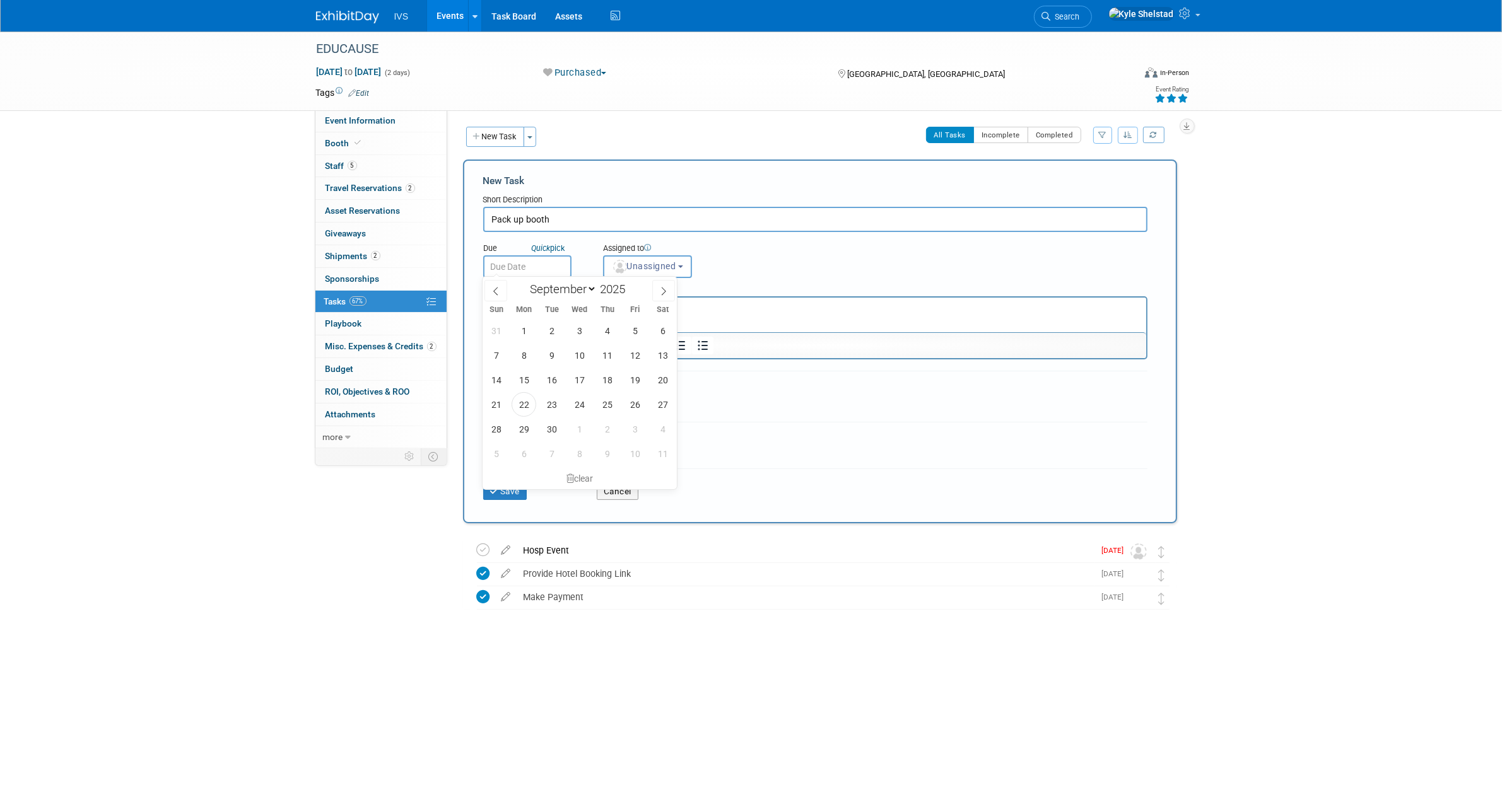
click at [527, 269] on input "text" at bounding box center [528, 267] width 88 height 22
click at [530, 405] on span "22" at bounding box center [524, 404] width 25 height 25
click at [533, 269] on input "Sep 22, 2025" at bounding box center [528, 267] width 88 height 22
click at [581, 408] on span "24" at bounding box center [579, 404] width 25 height 25
type input "Sep 24, 2025"
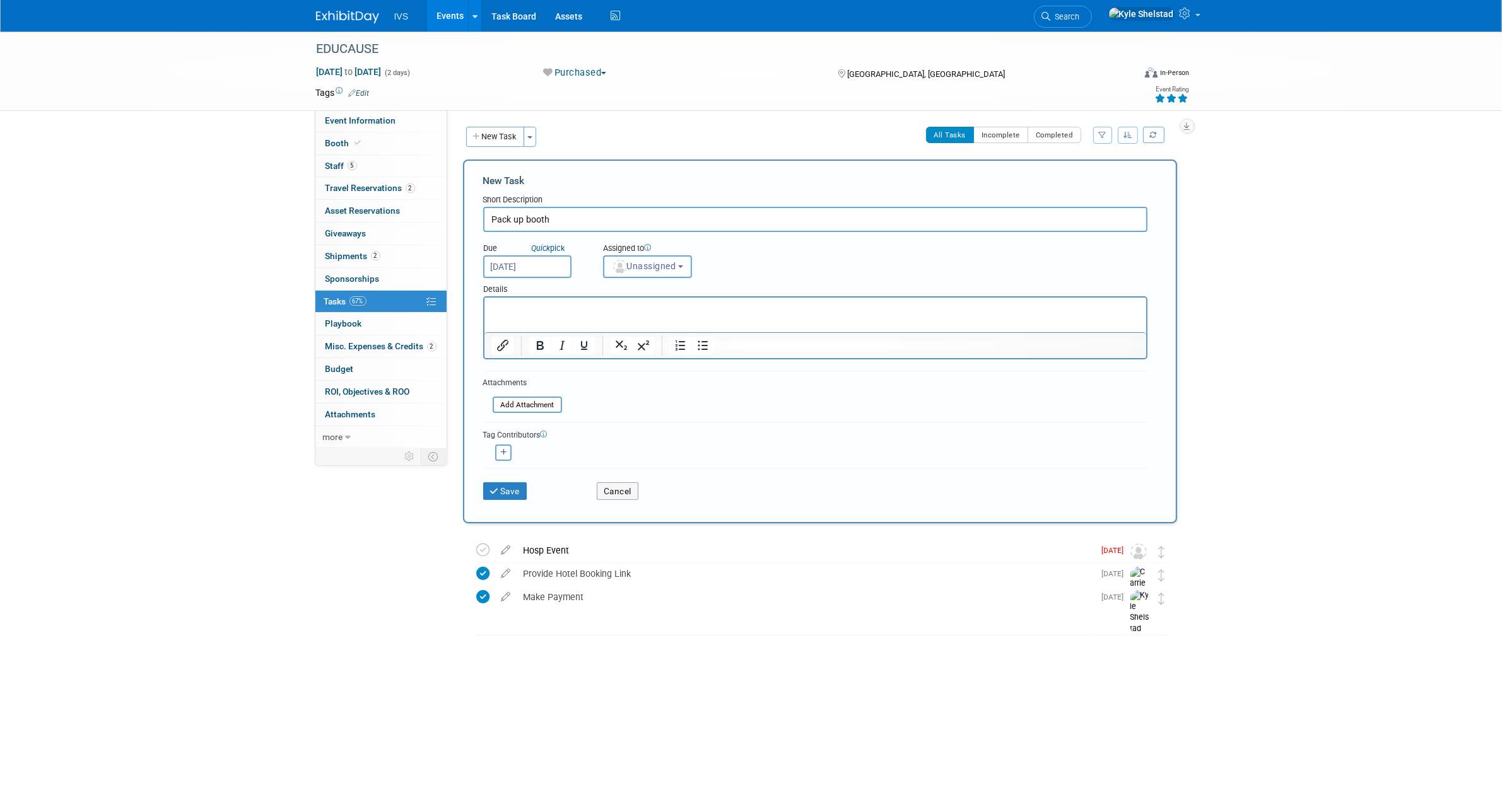
click at [682, 260] on button "Unassigned" at bounding box center [648, 267] width 90 height 22
click at [661, 294] on input "text" at bounding box center [670, 297] width 126 height 22
type input "kyle"
click at [618, 347] on img at bounding box center [616, 349] width 14 height 14
click at [605, 347] on input "Kyle Shelstad (me)" at bounding box center [601, 347] width 8 height 8
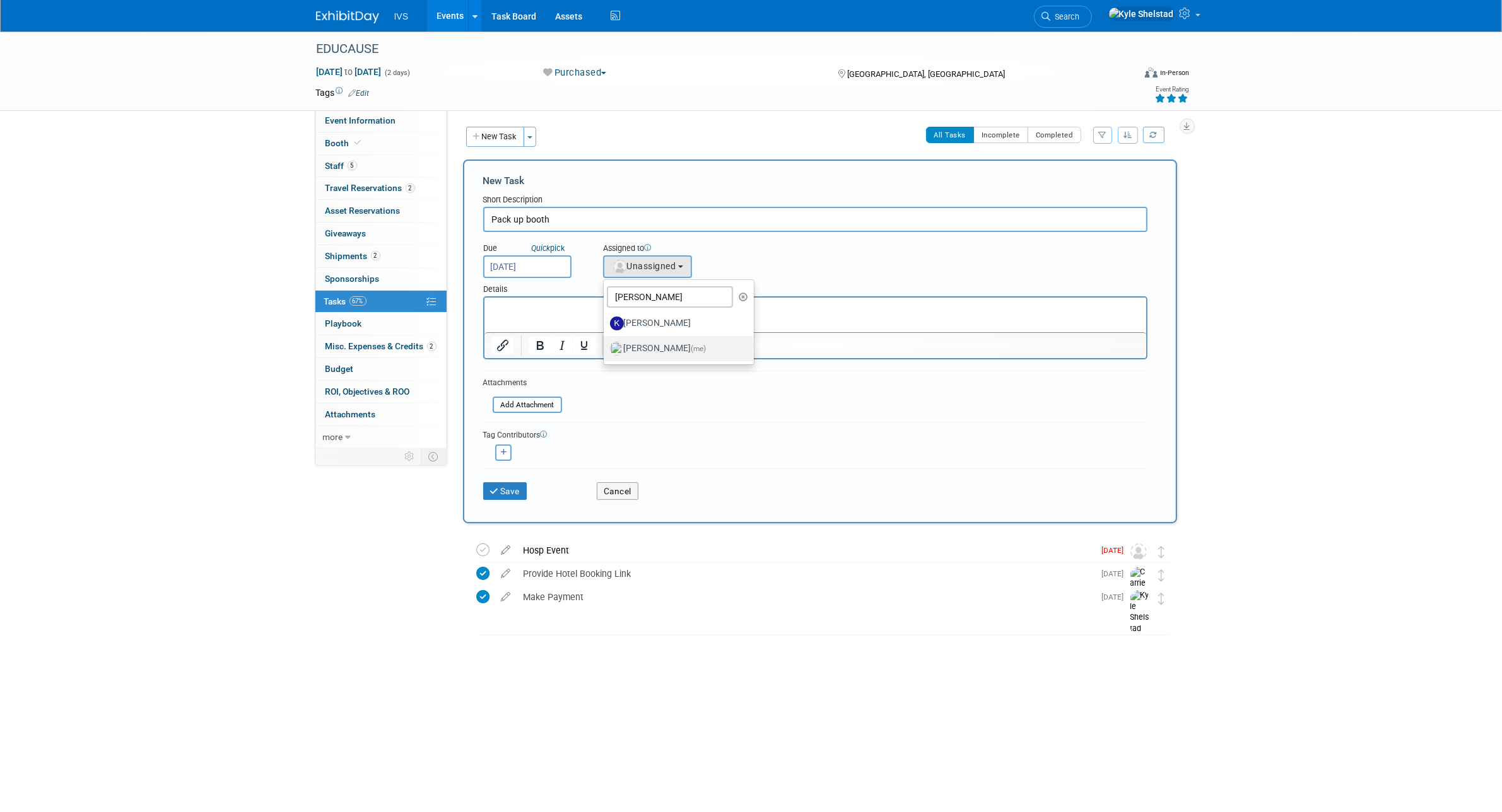
select select "8d35405c-9676-4957-8657-933479fb1e45"
click at [504, 449] on icon "button" at bounding box center [504, 452] width 6 height 7
select select
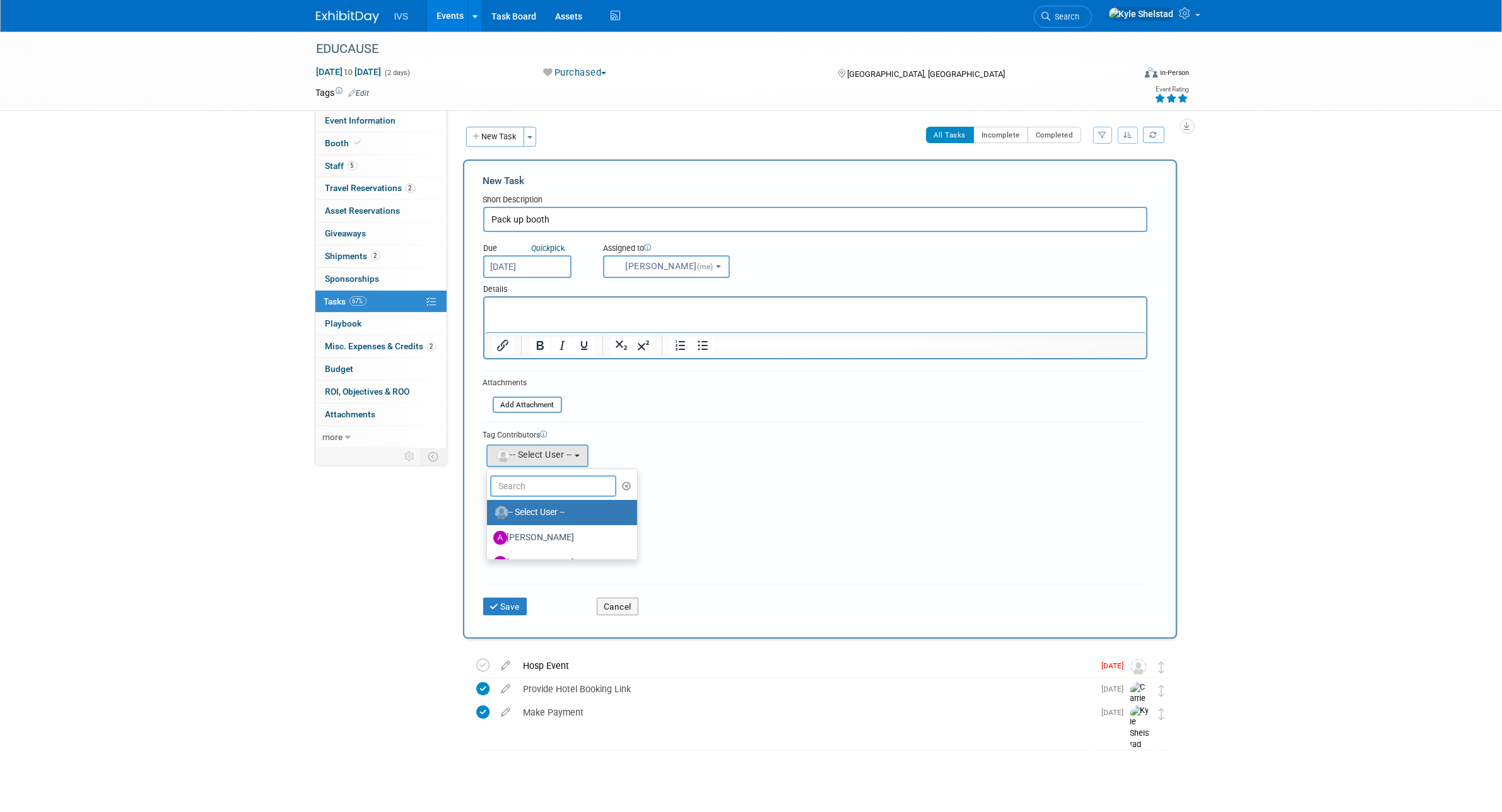
click at [578, 483] on input "text" at bounding box center [553, 486] width 126 height 22
type input "kate wr"
click at [540, 506] on label "[PERSON_NAME]" at bounding box center [559, 512] width 132 height 20
click at [489, 507] on input "[PERSON_NAME]" at bounding box center [484, 511] width 8 height 8
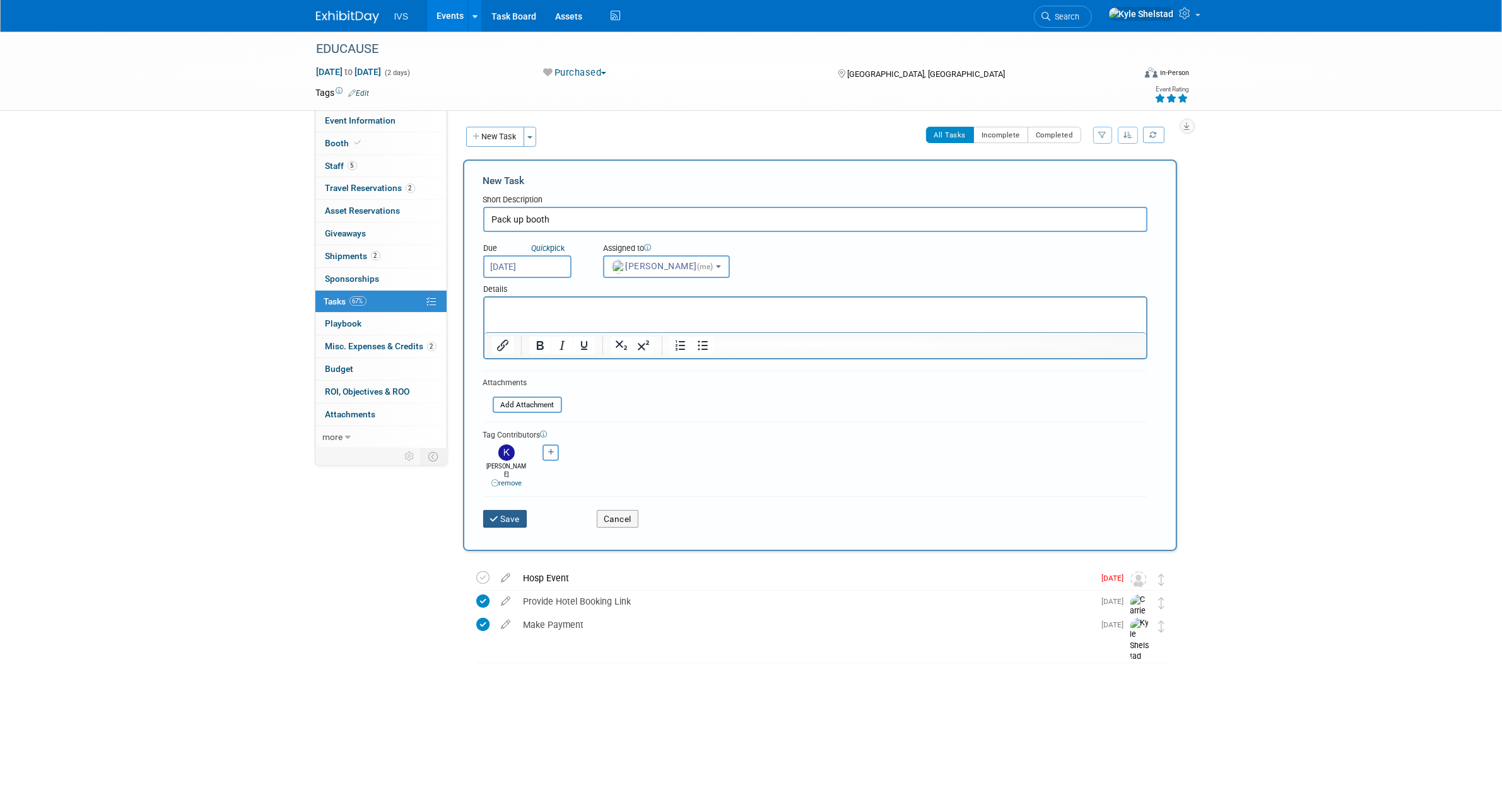
click at [508, 515] on button "Save" at bounding box center [505, 519] width 44 height 18
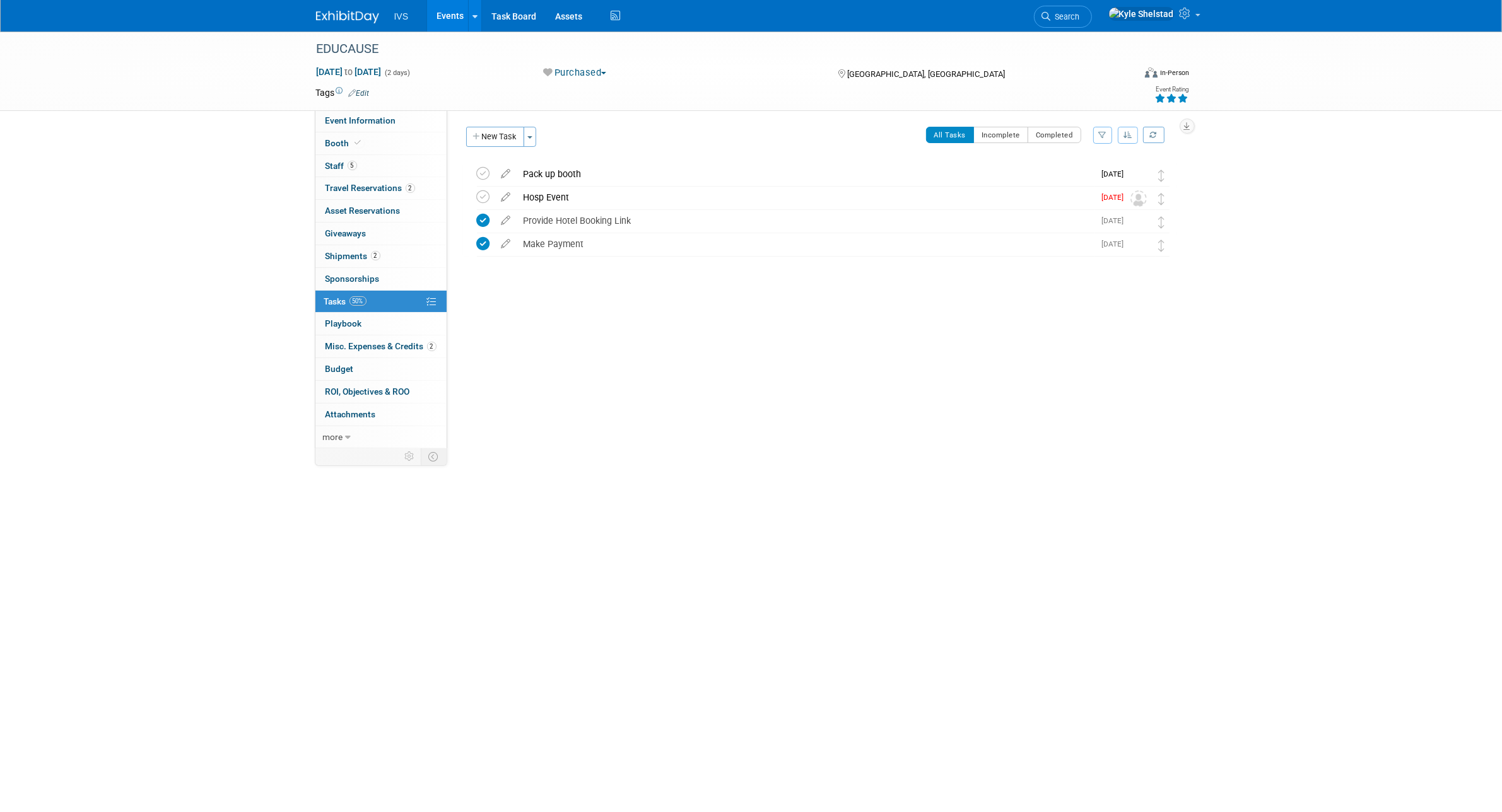
click at [449, 19] on link "Events" at bounding box center [450, 16] width 46 height 31
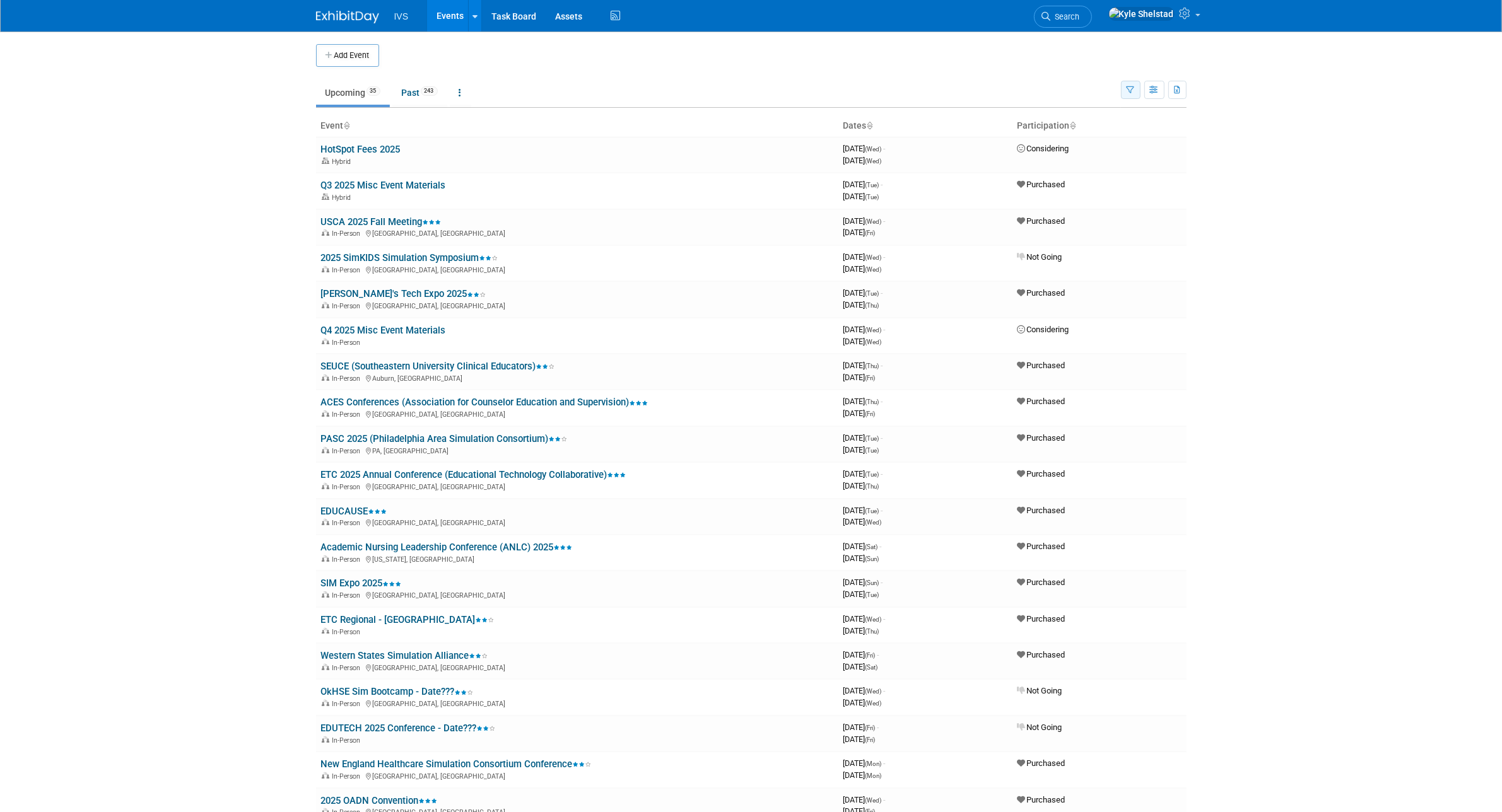
click at [1132, 96] on button "button" at bounding box center [1131, 90] width 19 height 18
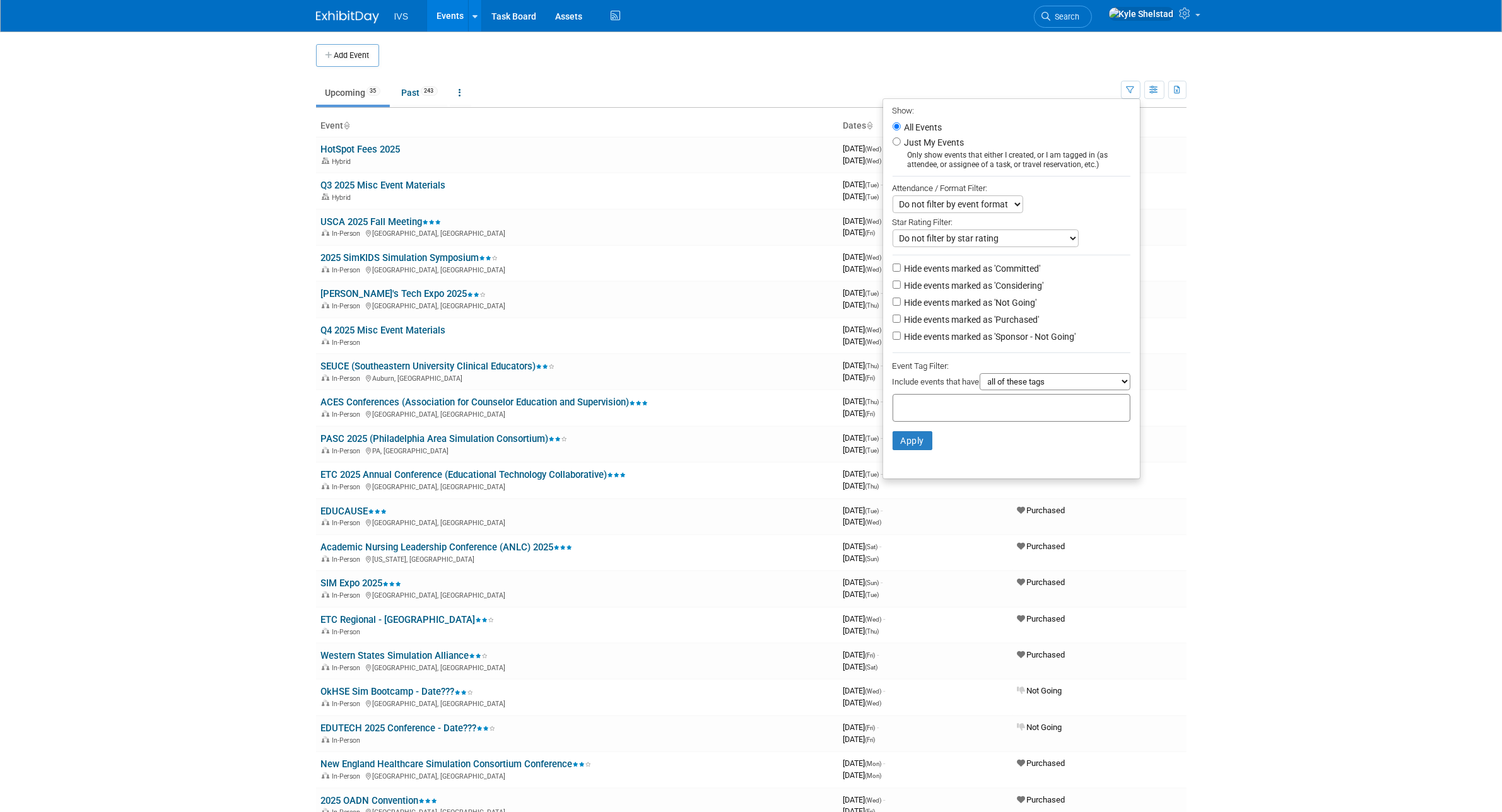
click at [1016, 265] on label "Hide events marked as 'Committed'" at bounding box center [971, 268] width 139 height 13
click at [900, 265] on input "Hide events marked as 'Committed'" at bounding box center [896, 267] width 8 height 8
checkbox input "true"
click at [1001, 294] on li "Hide events marked as 'Considering'" at bounding box center [1012, 286] width 257 height 17
click at [998, 288] on label "Hide events marked as 'Considering'" at bounding box center [973, 285] width 142 height 13
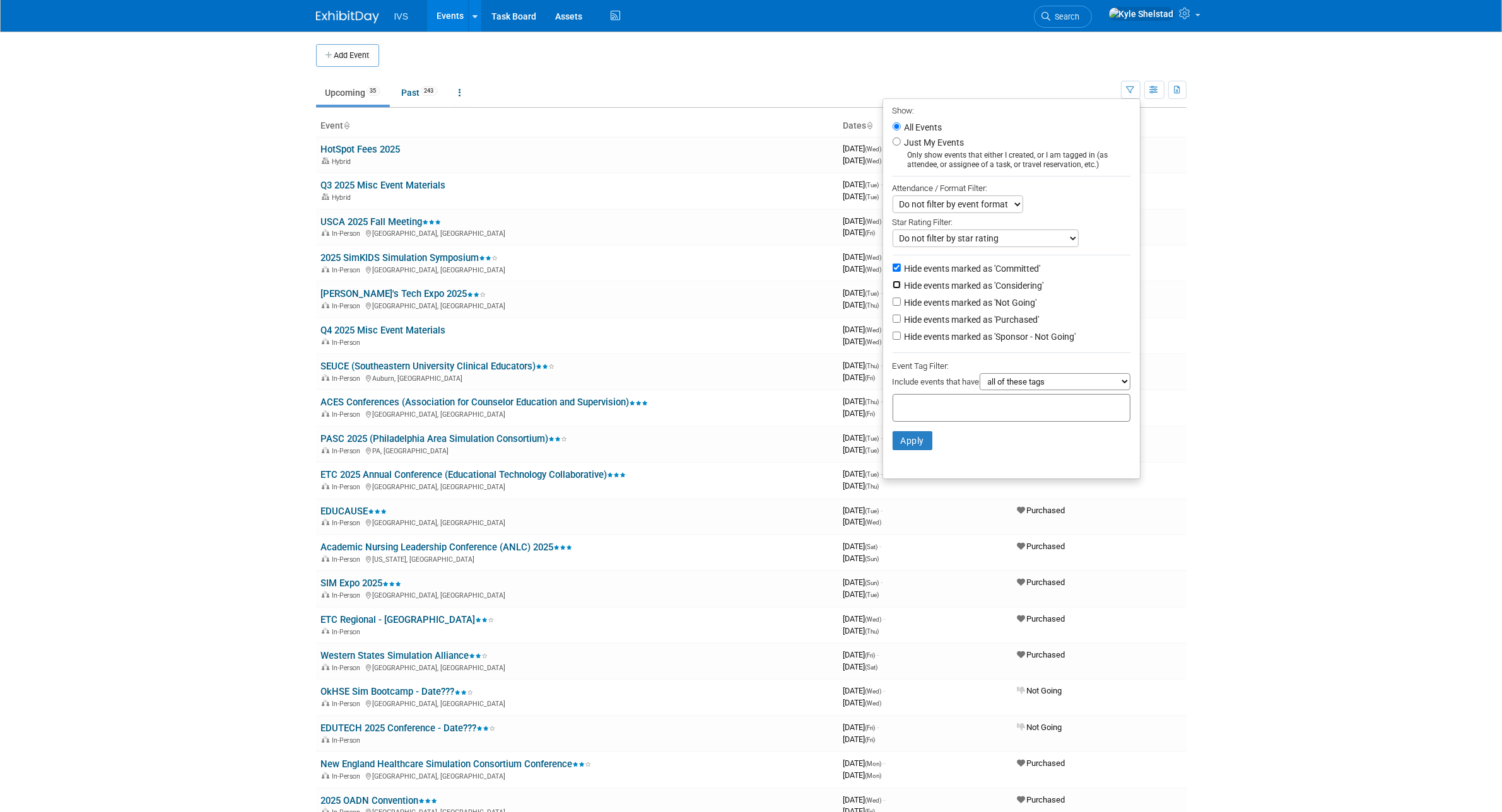
click at [900, 288] on input "Hide events marked as 'Considering'" at bounding box center [896, 285] width 8 height 8
checkbox input "true"
click at [983, 301] on label "Hide events marked as 'Not Going'" at bounding box center [969, 303] width 135 height 13
click at [900, 301] on input "Hide events marked as 'Not Going'" at bounding box center [896, 301] width 8 height 8
checkbox input "true"
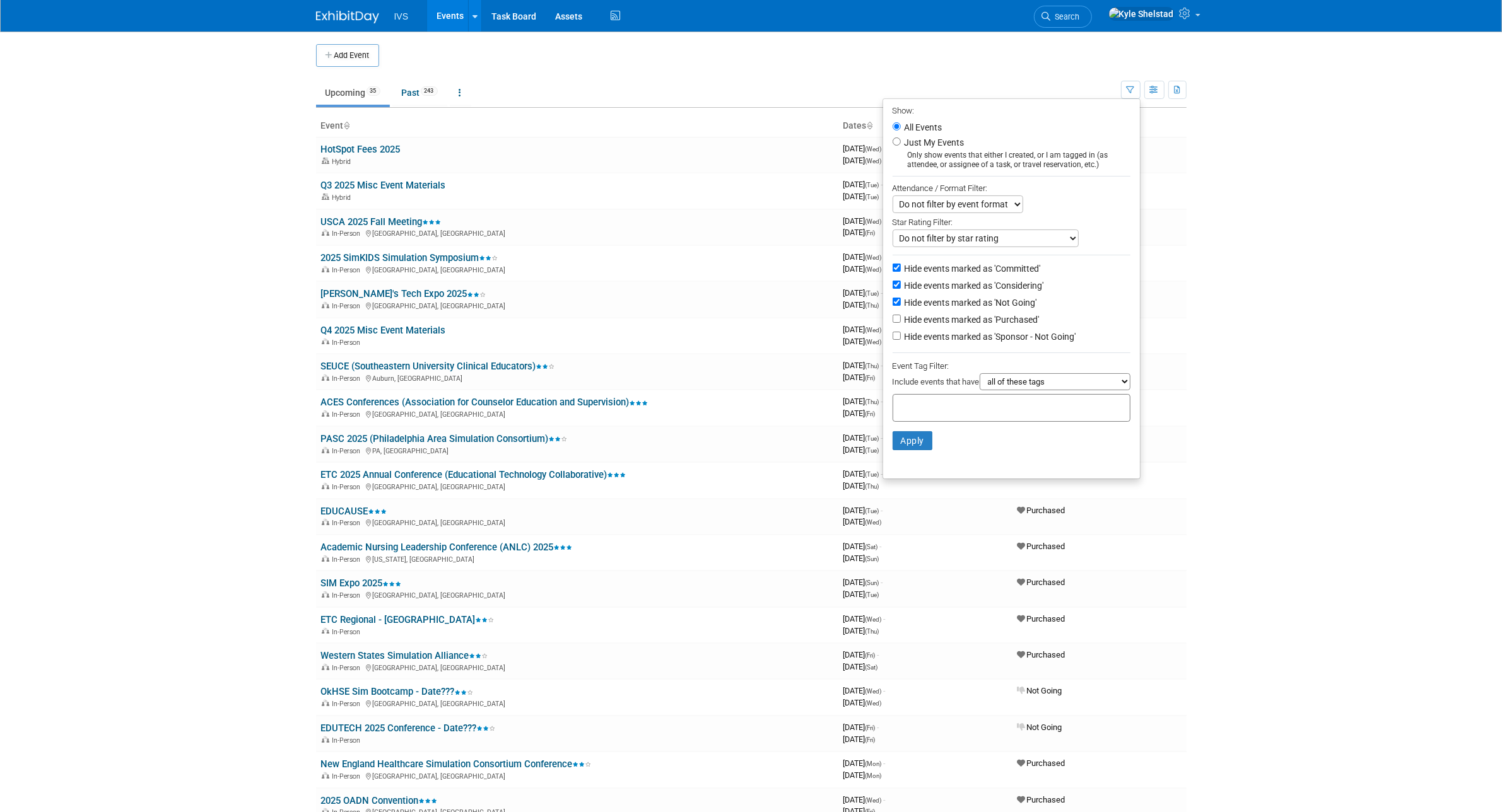
click at [981, 339] on label "Hide events marked as 'Sponsor - Not Going'" at bounding box center [989, 336] width 174 height 13
click at [900, 339] on input "Hide events marked as 'Sponsor - Not Going'" at bounding box center [896, 335] width 8 height 8
checkbox input "true"
click at [900, 447] on button "Apply" at bounding box center [912, 440] width 40 height 19
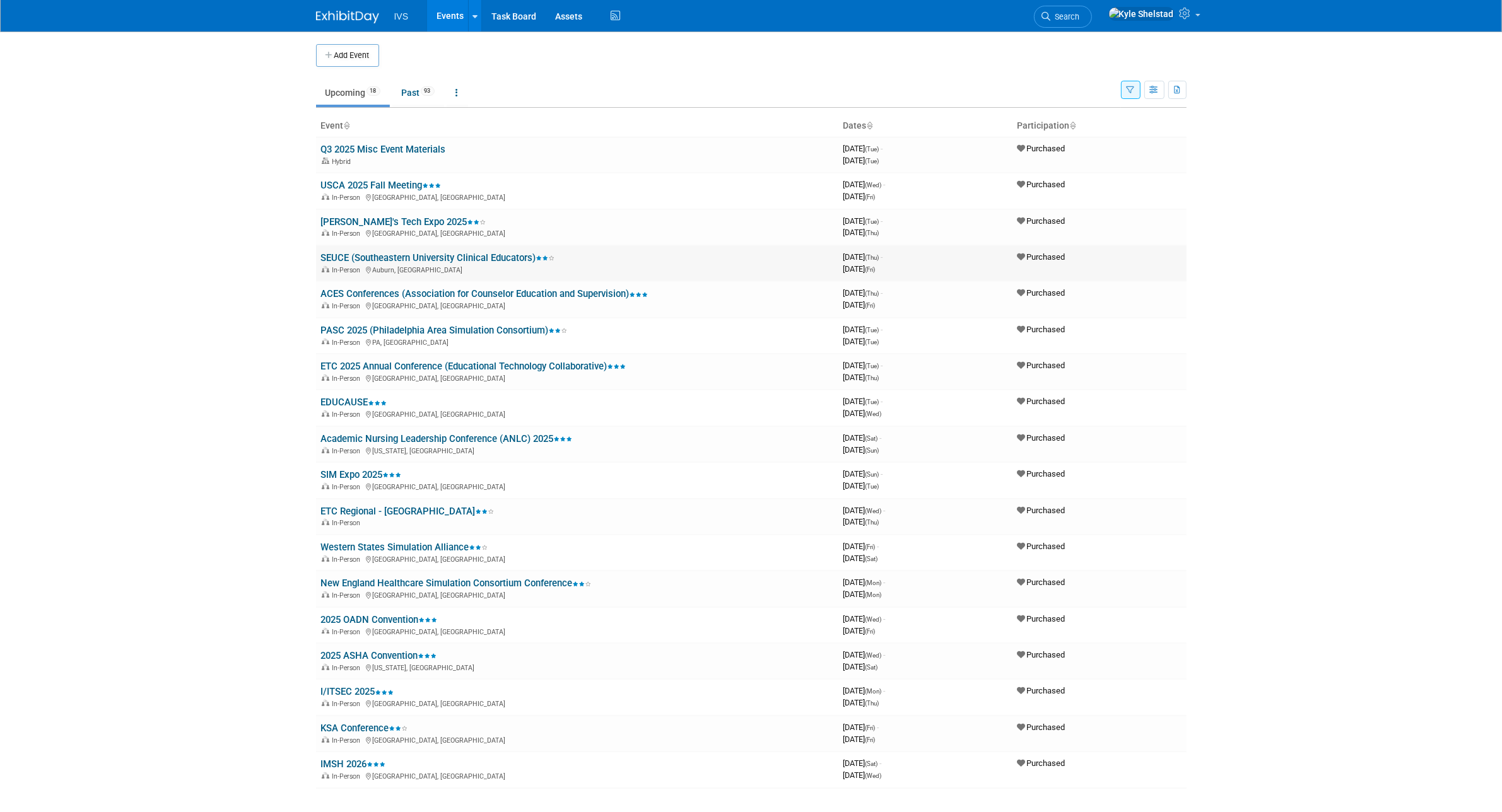
click at [439, 258] on link "SEUCE (Southeastern University Clinical Educators)" at bounding box center [438, 258] width 234 height 11
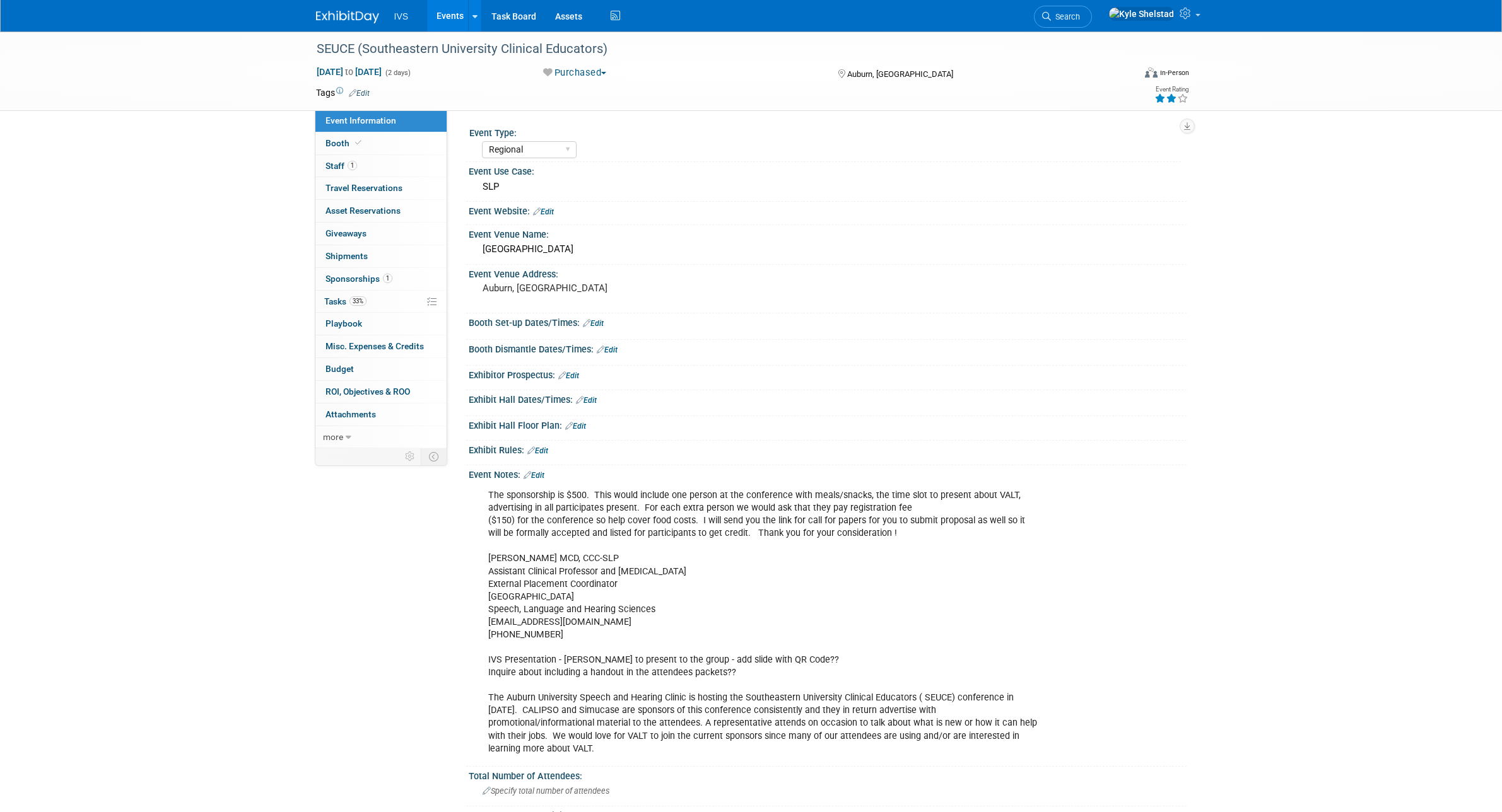
select select "Regional"
click at [435, 8] on link "Events" at bounding box center [450, 16] width 46 height 31
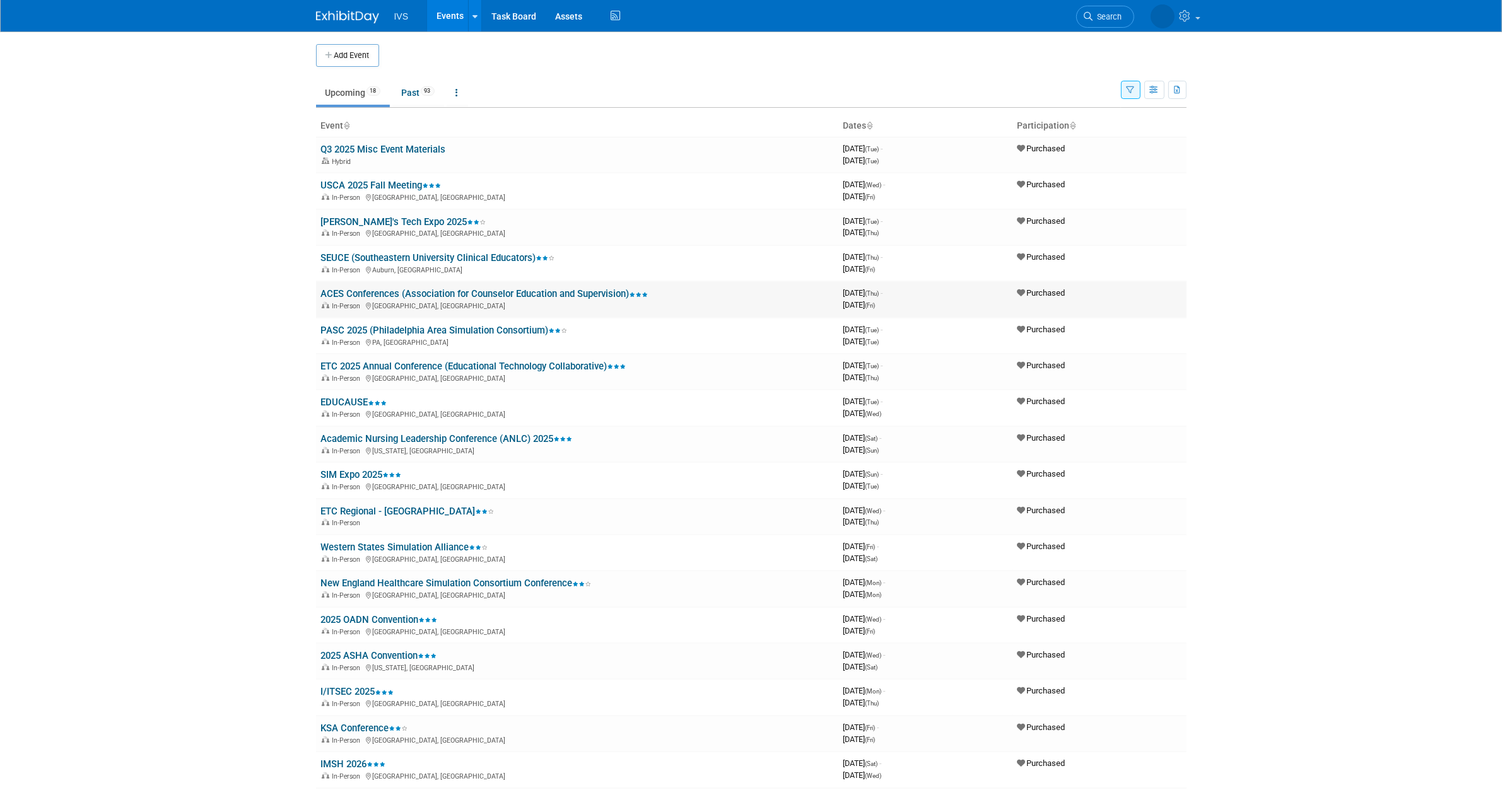
click at [383, 291] on link "ACES Conferences (Association for Counselor Education and Supervision)" at bounding box center [485, 294] width 327 height 11
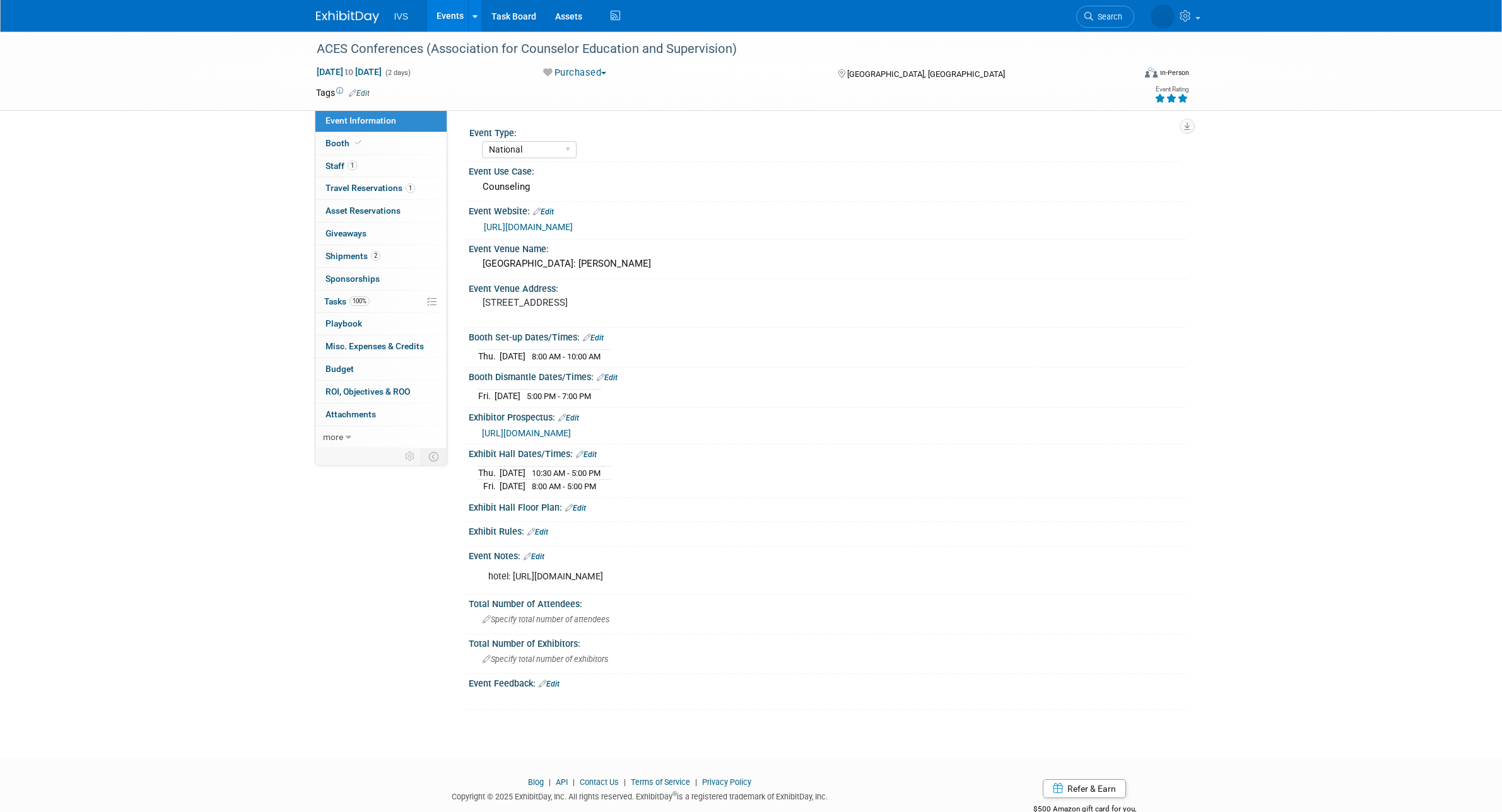
select select "National"
click at [342, 257] on span "Shipments 2" at bounding box center [353, 256] width 55 height 10
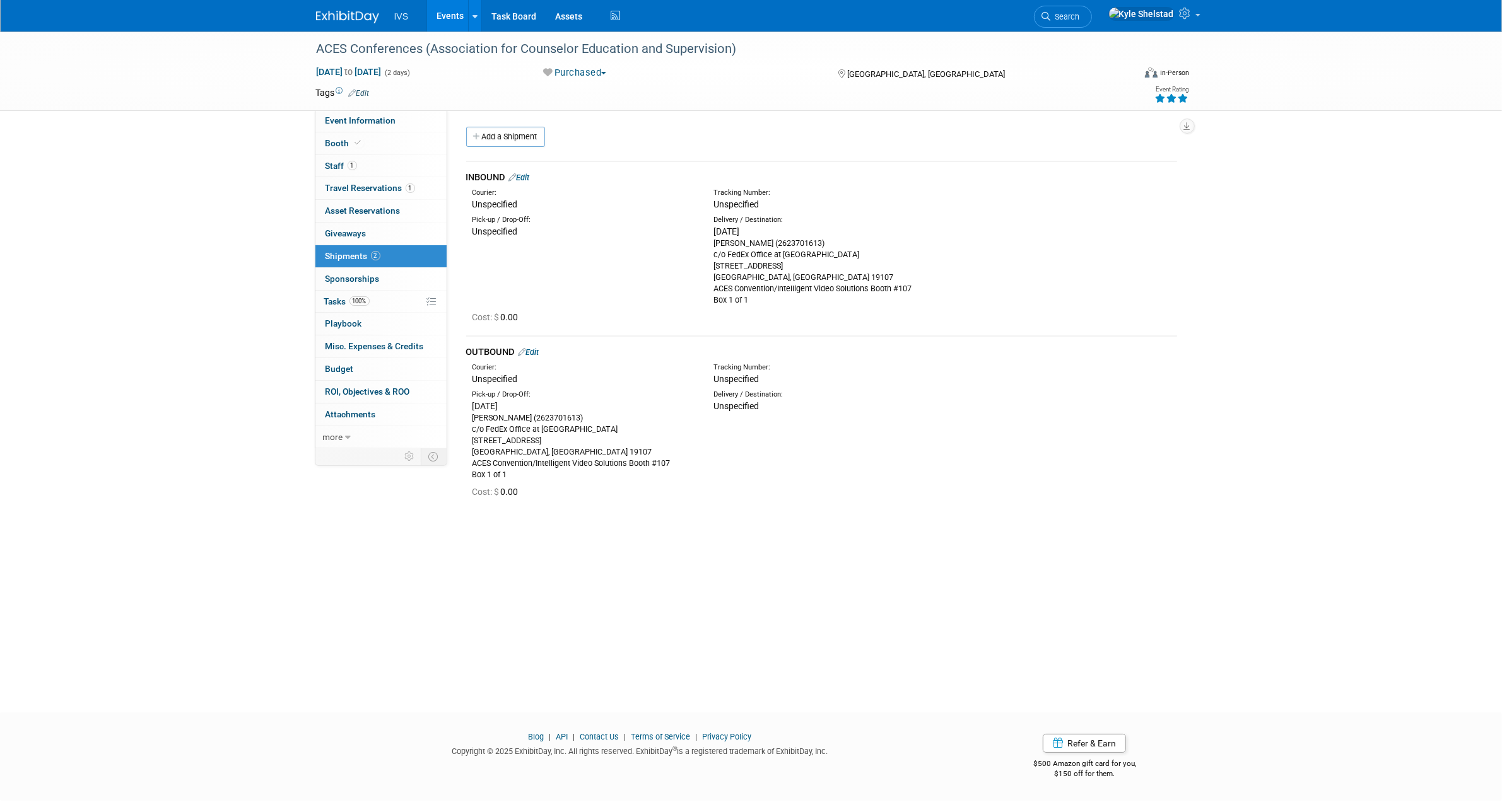
click at [439, 29] on link "Events" at bounding box center [450, 16] width 46 height 31
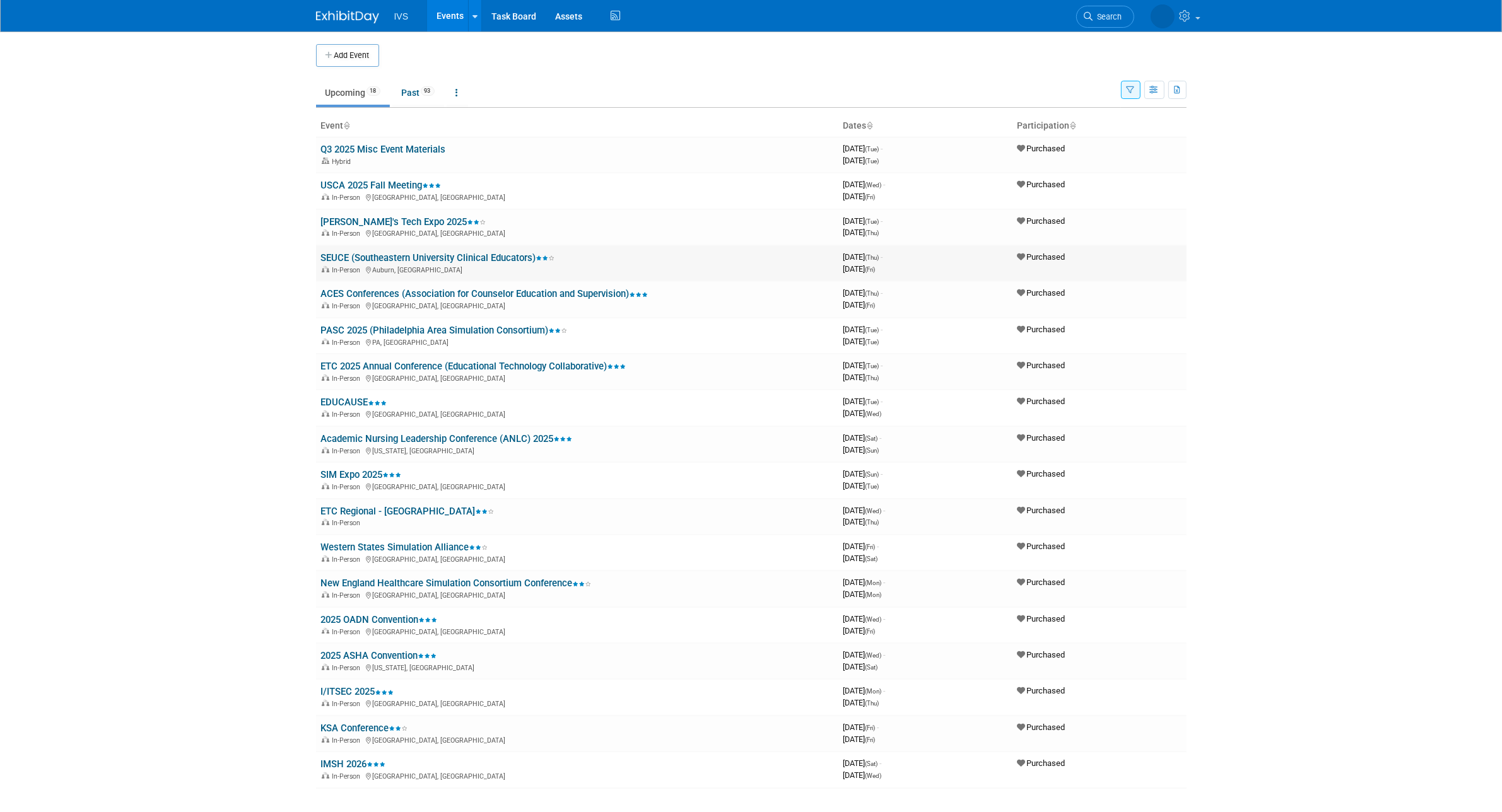
click at [423, 252] on link "SEUCE (Southeastern University Clinical Educators)" at bounding box center [438, 258] width 234 height 11
click at [418, 288] on link "ACES Conferences (Association for Counselor Education and Supervision)" at bounding box center [485, 294] width 327 height 11
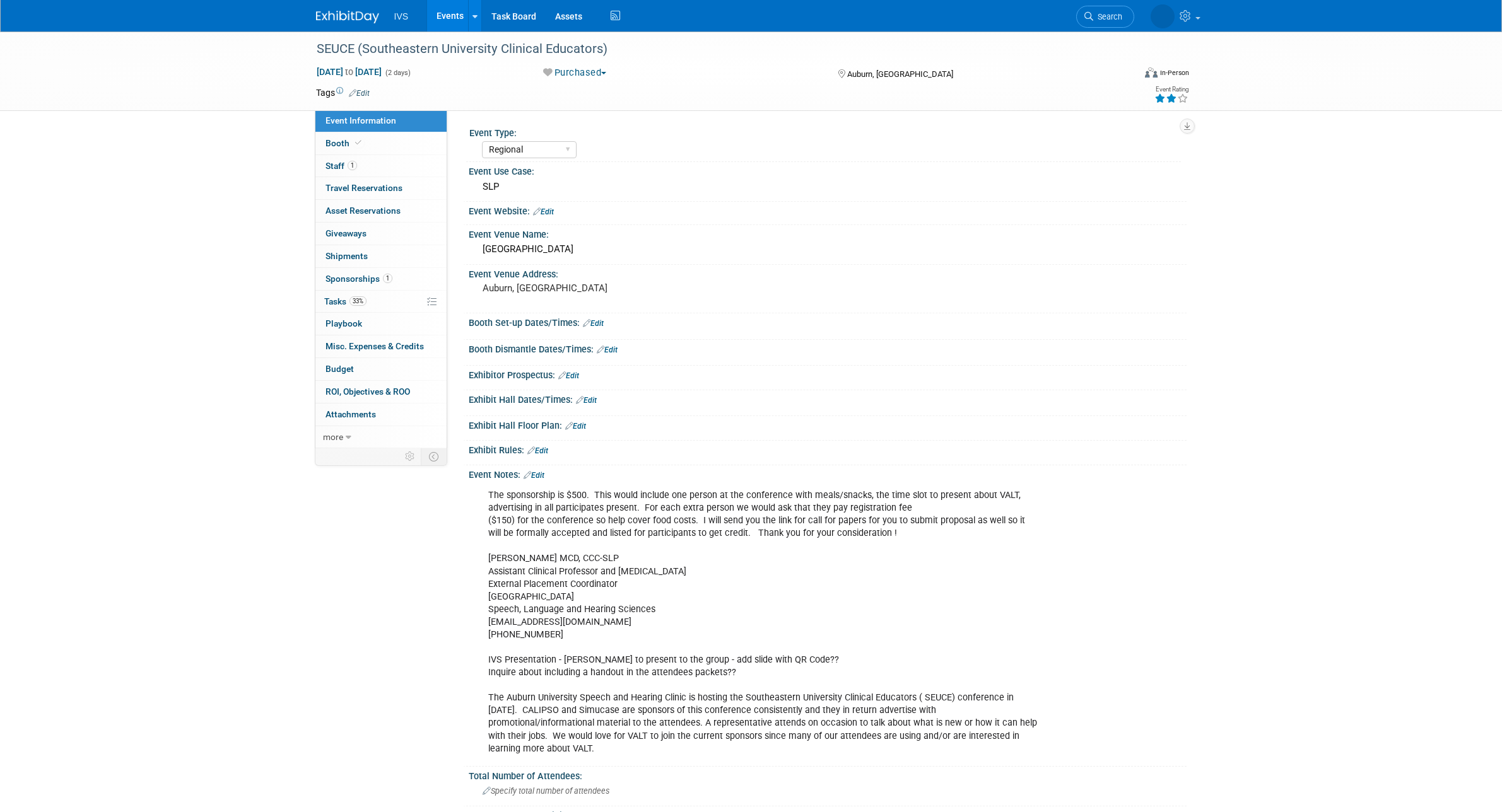
select select "Regional"
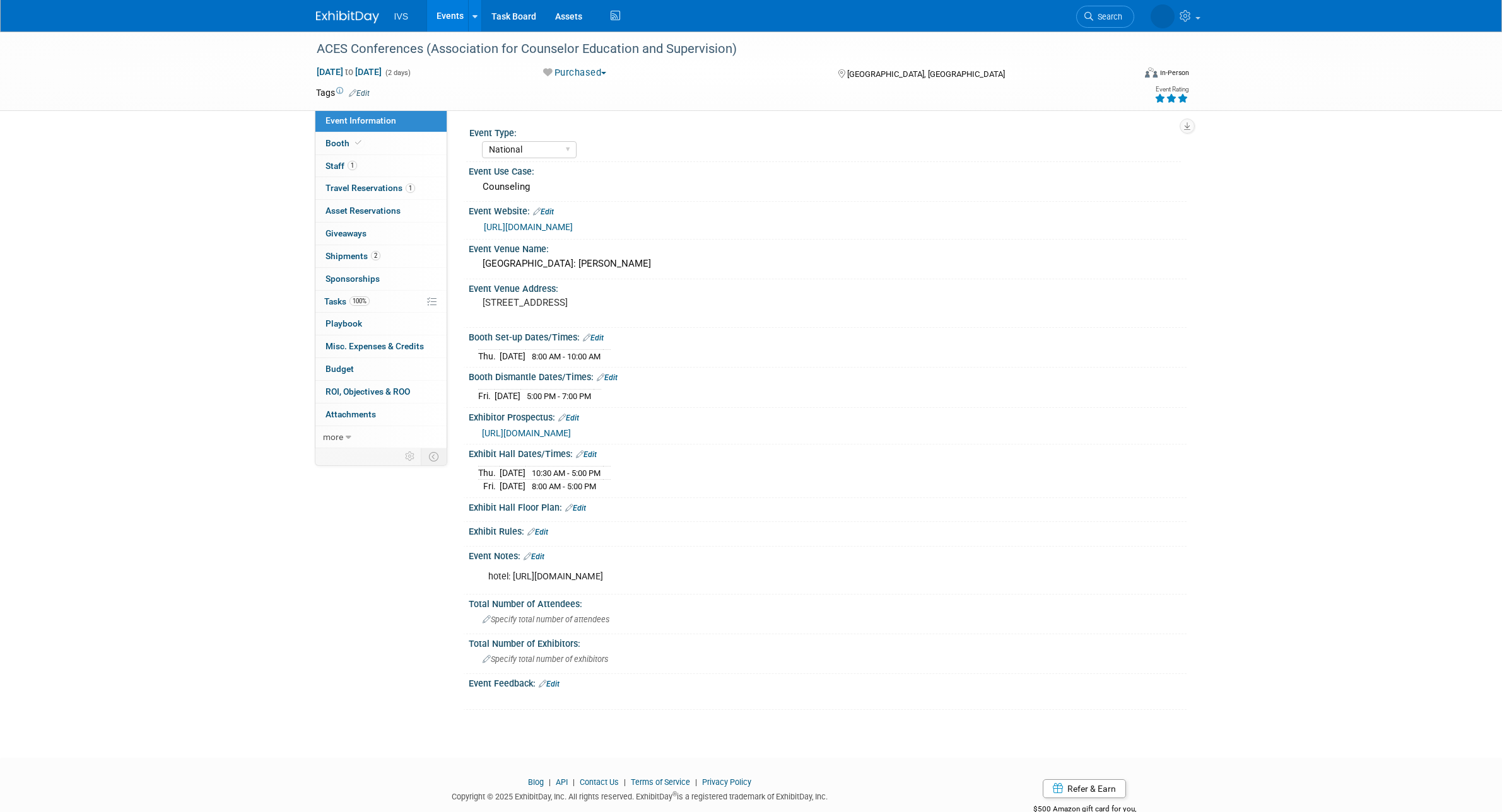
select select "National"
click at [364, 161] on link "1 Staff 1" at bounding box center [381, 167] width 132 height 22
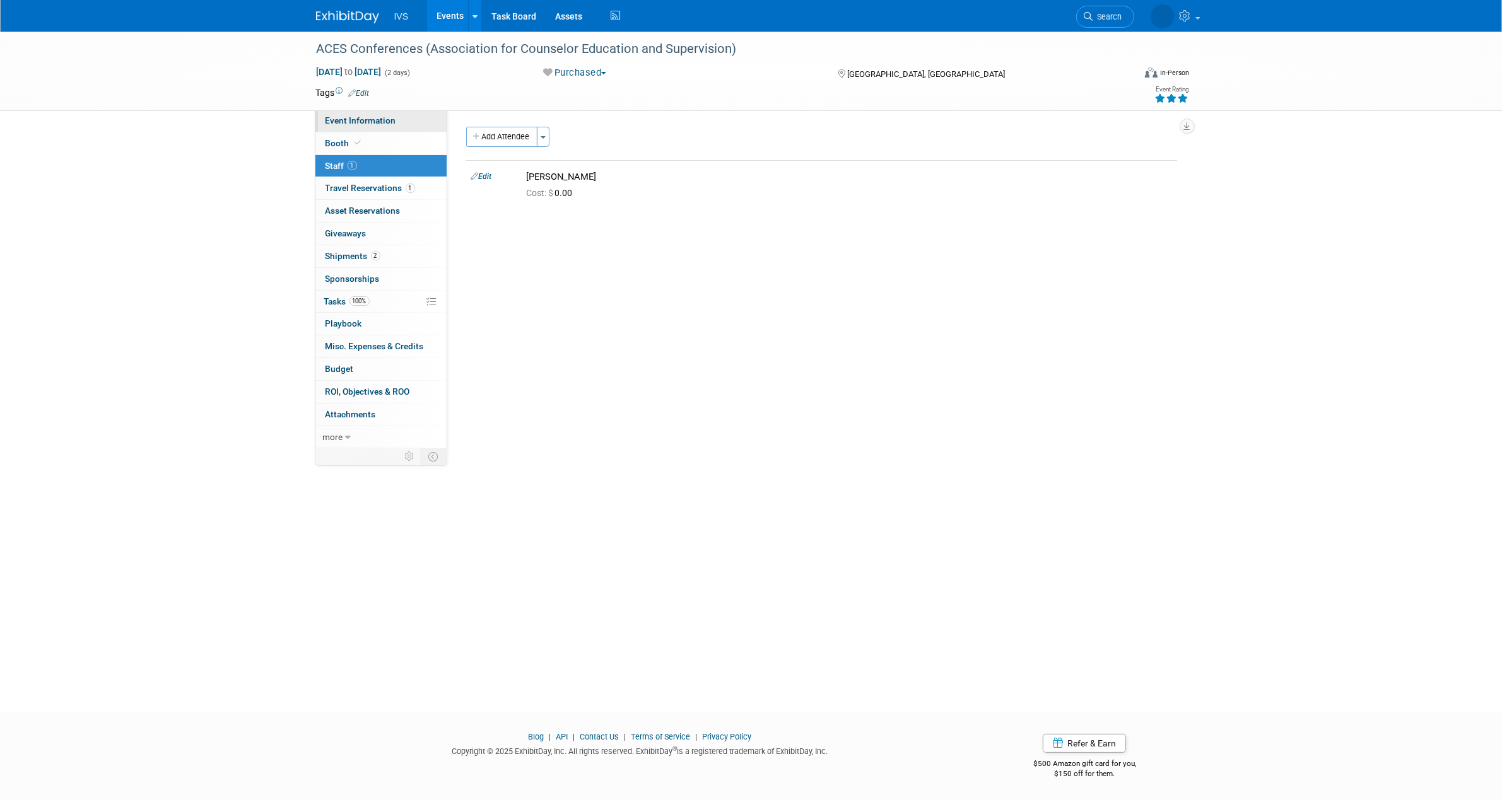
click at [399, 128] on link "Event Information" at bounding box center [381, 121] width 132 height 22
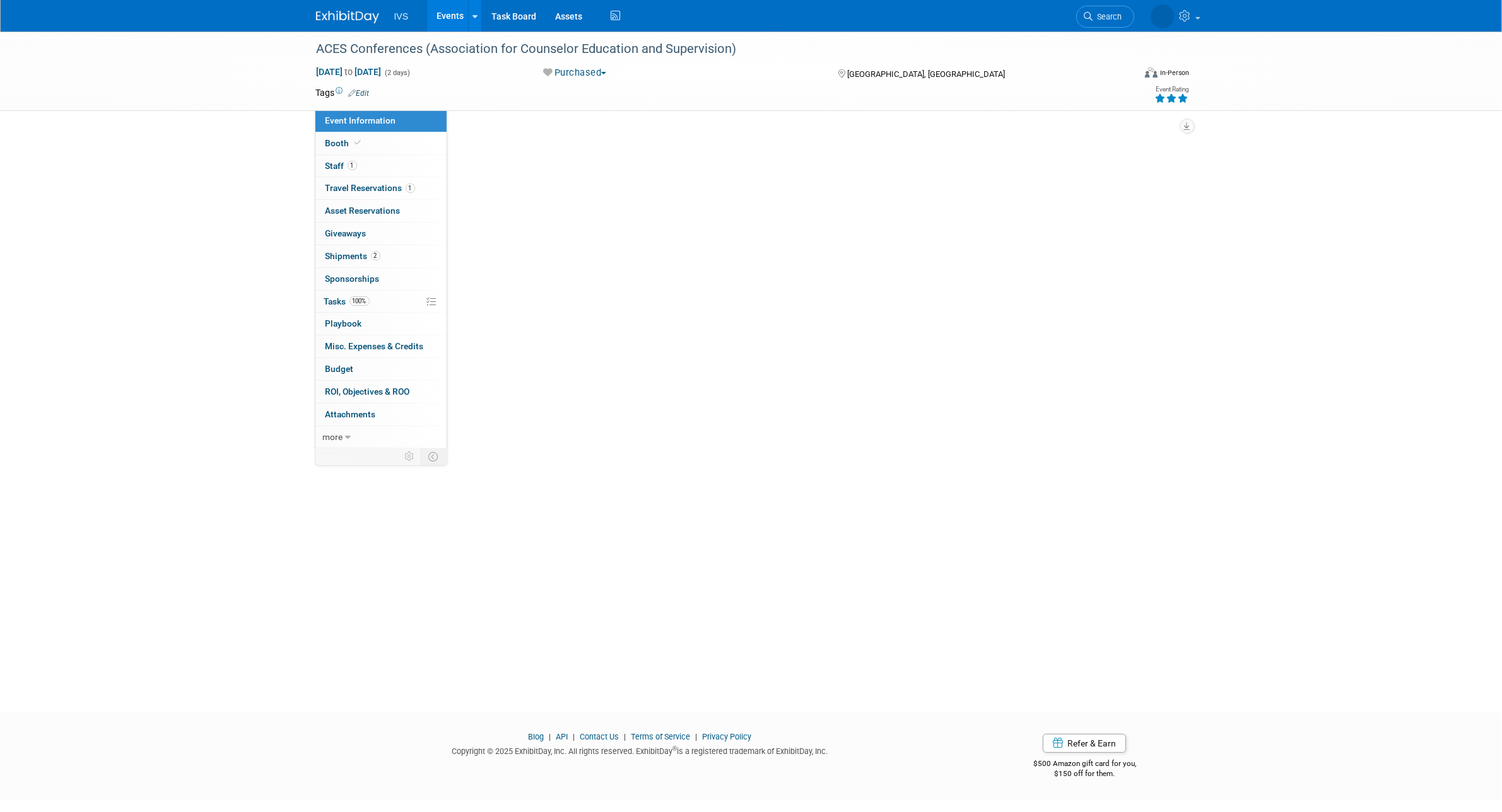
select select "National"
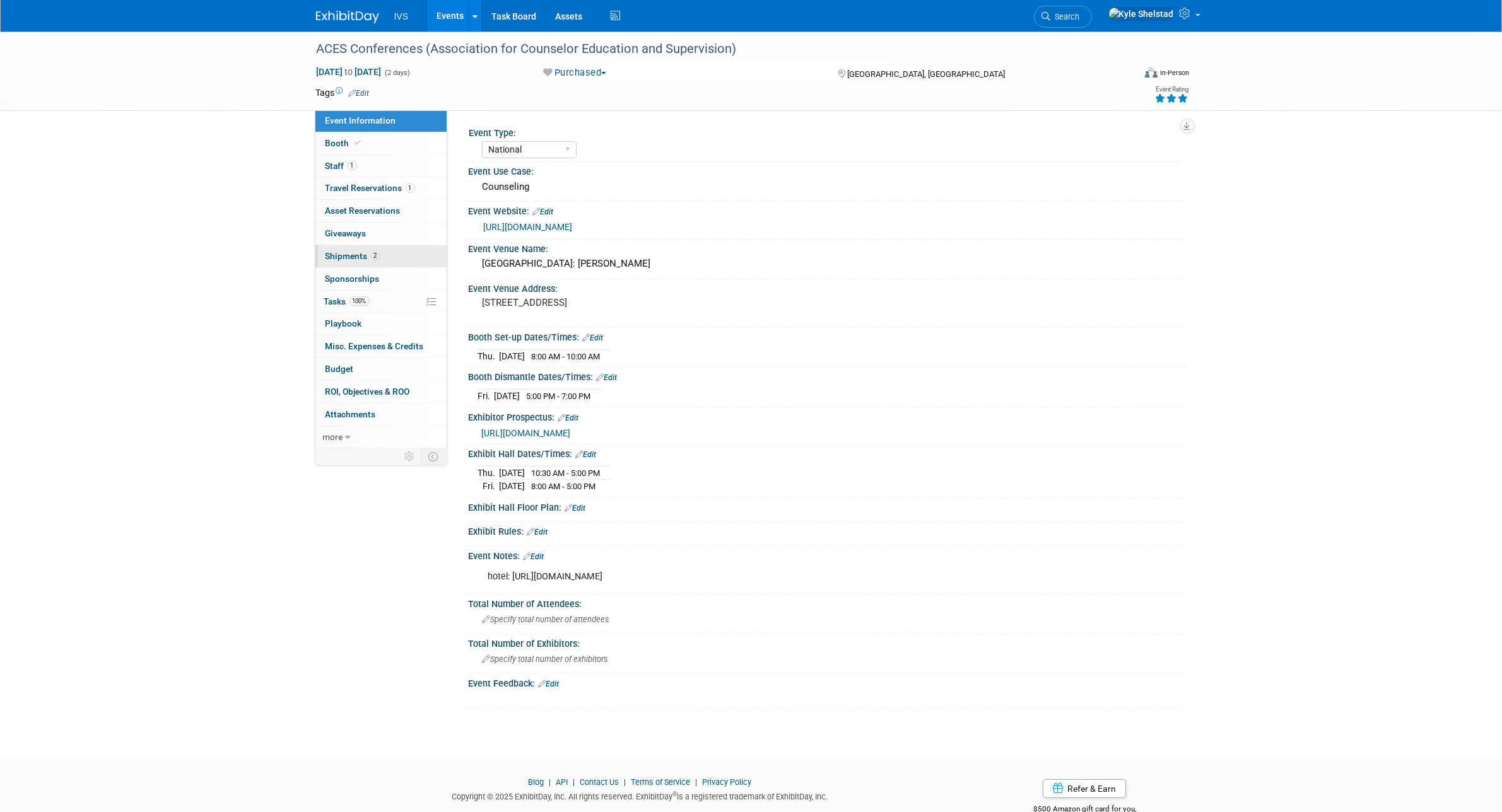
click at [363, 257] on span "Shipments 2" at bounding box center [353, 256] width 55 height 10
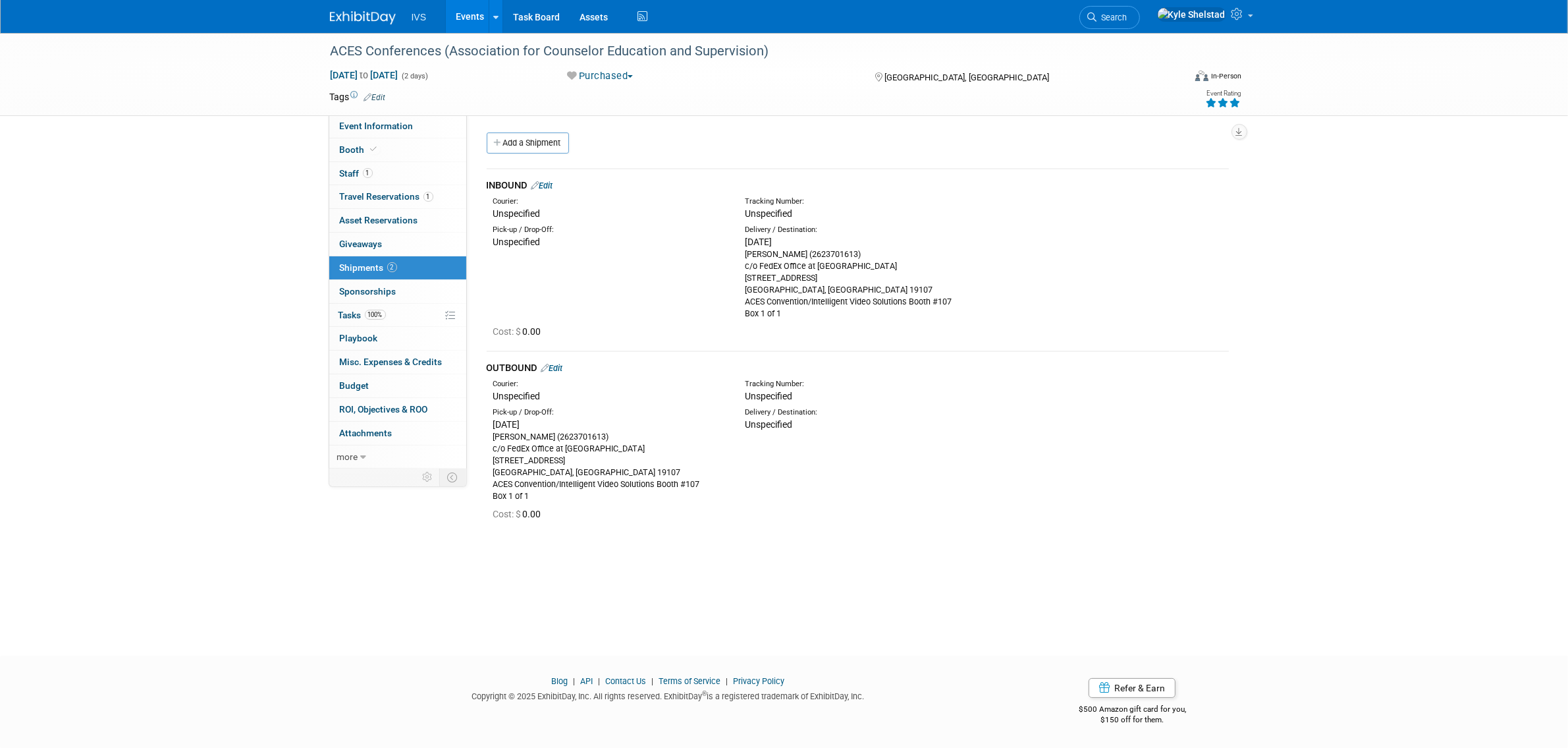
click at [469, 15] on link "Events" at bounding box center [470, 16] width 48 height 33
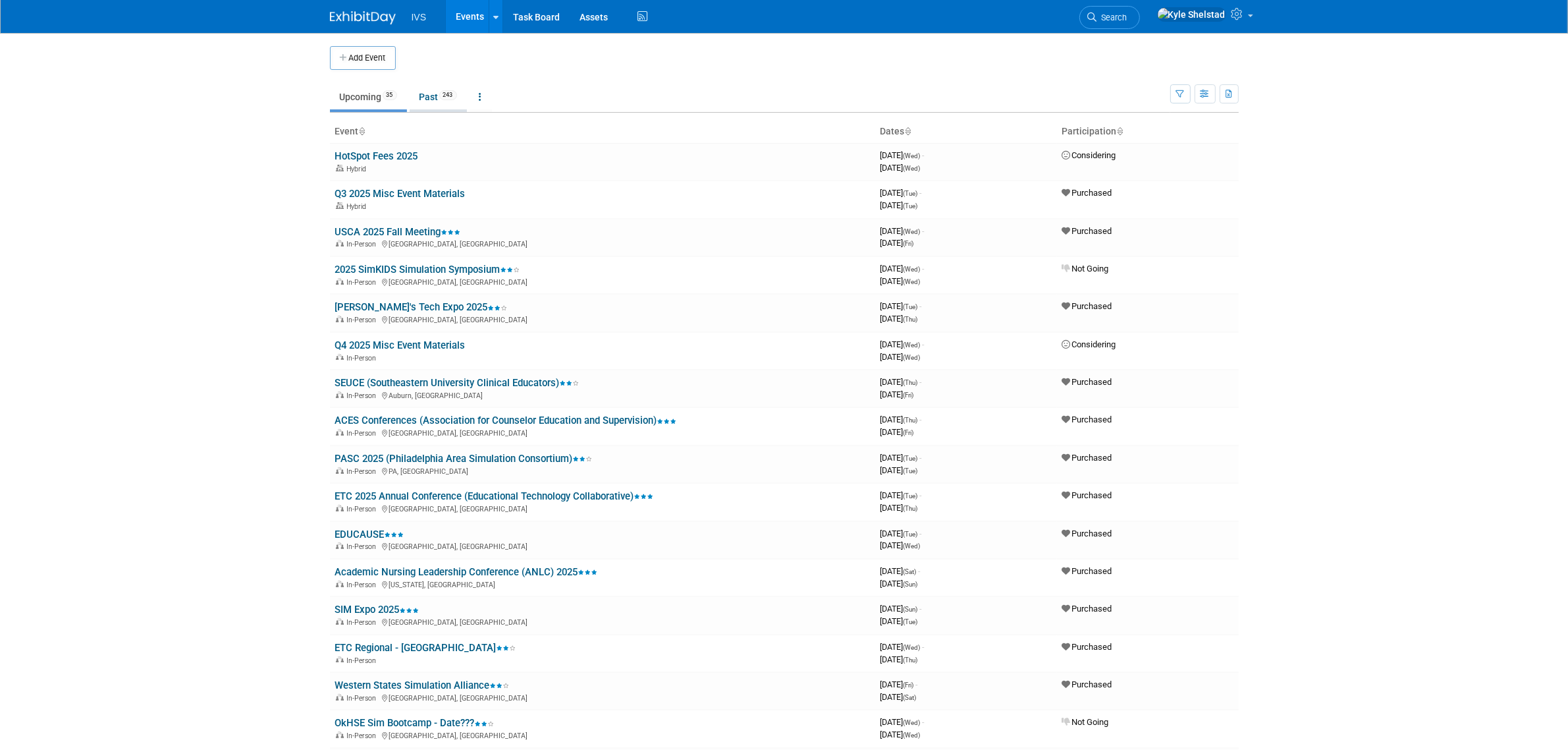
click at [457, 98] on span "243" at bounding box center [448, 95] width 18 height 10
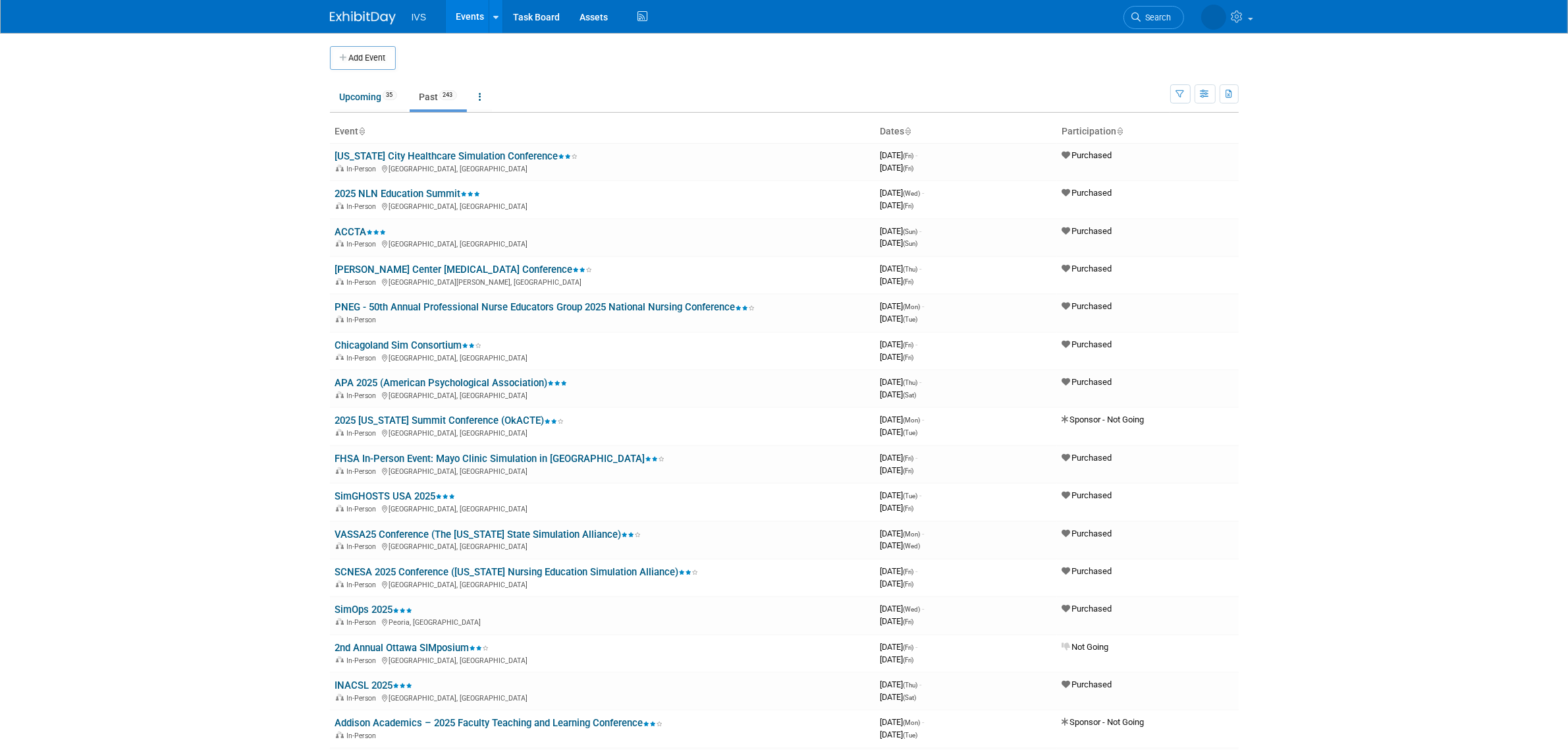
scroll to position [2280, 0]
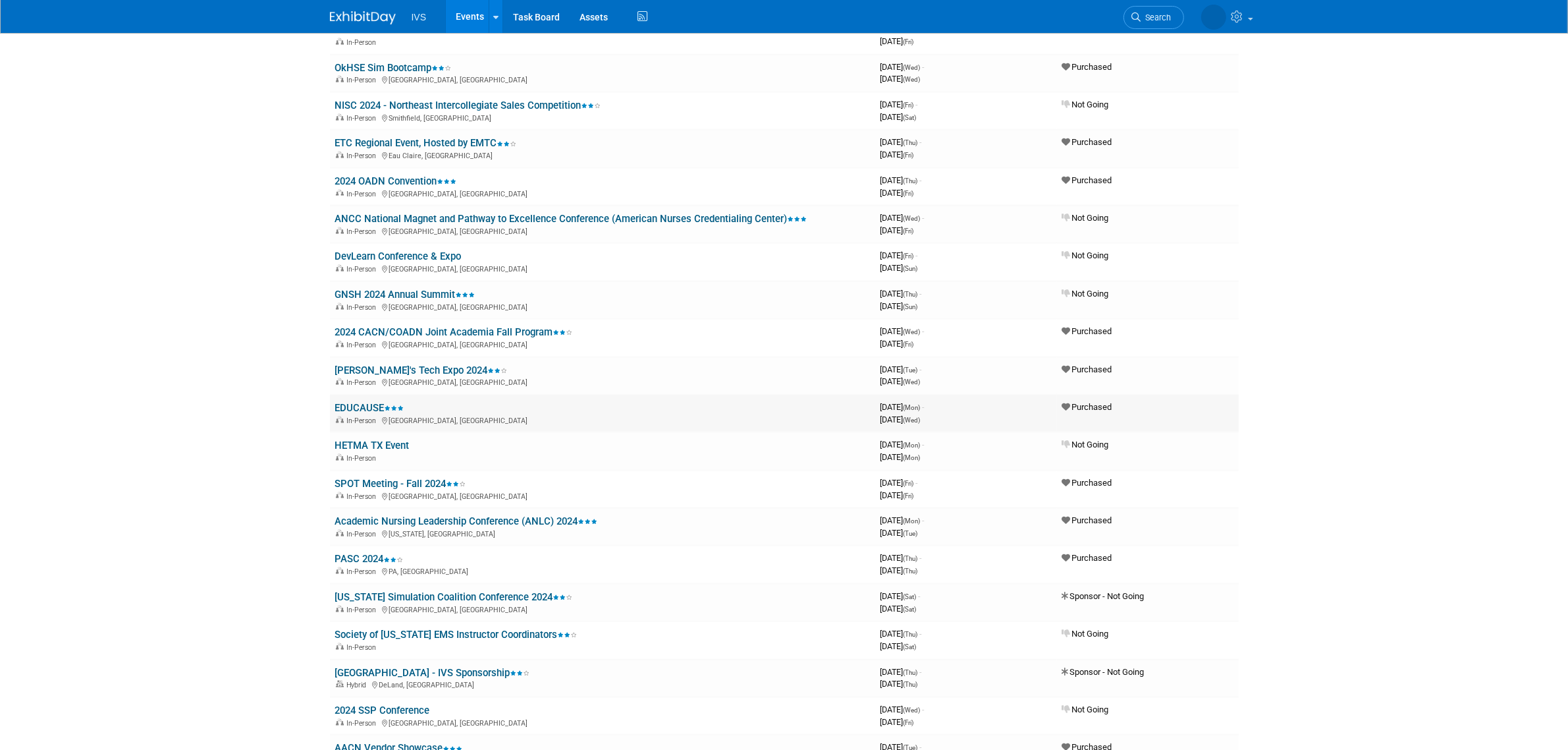
click at [378, 402] on link "EDUCAUSE" at bounding box center [370, 407] width 69 height 12
click at [484, 12] on link "Events" at bounding box center [470, 16] width 48 height 33
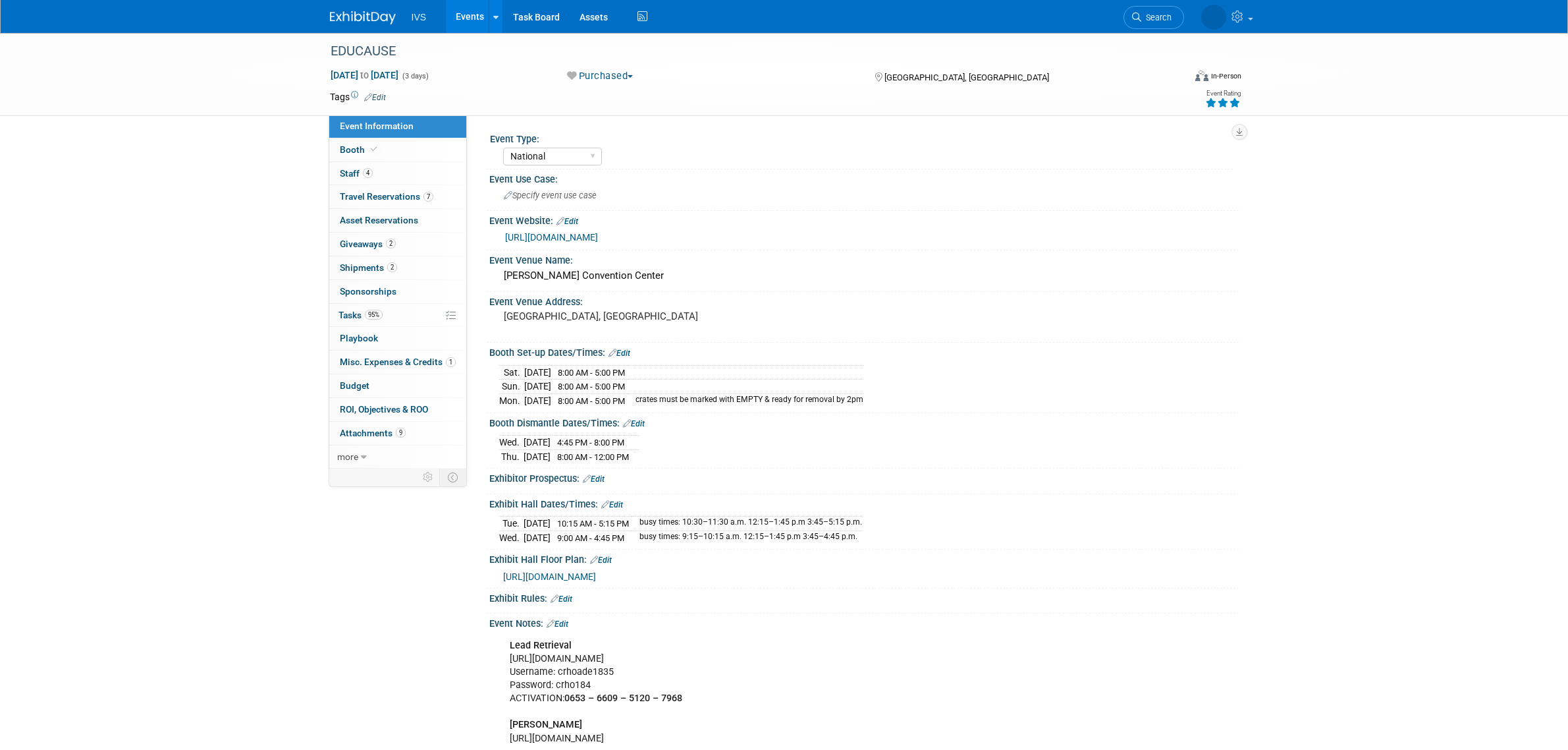
select select "National"
click at [391, 141] on link "Booth" at bounding box center [398, 150] width 137 height 23
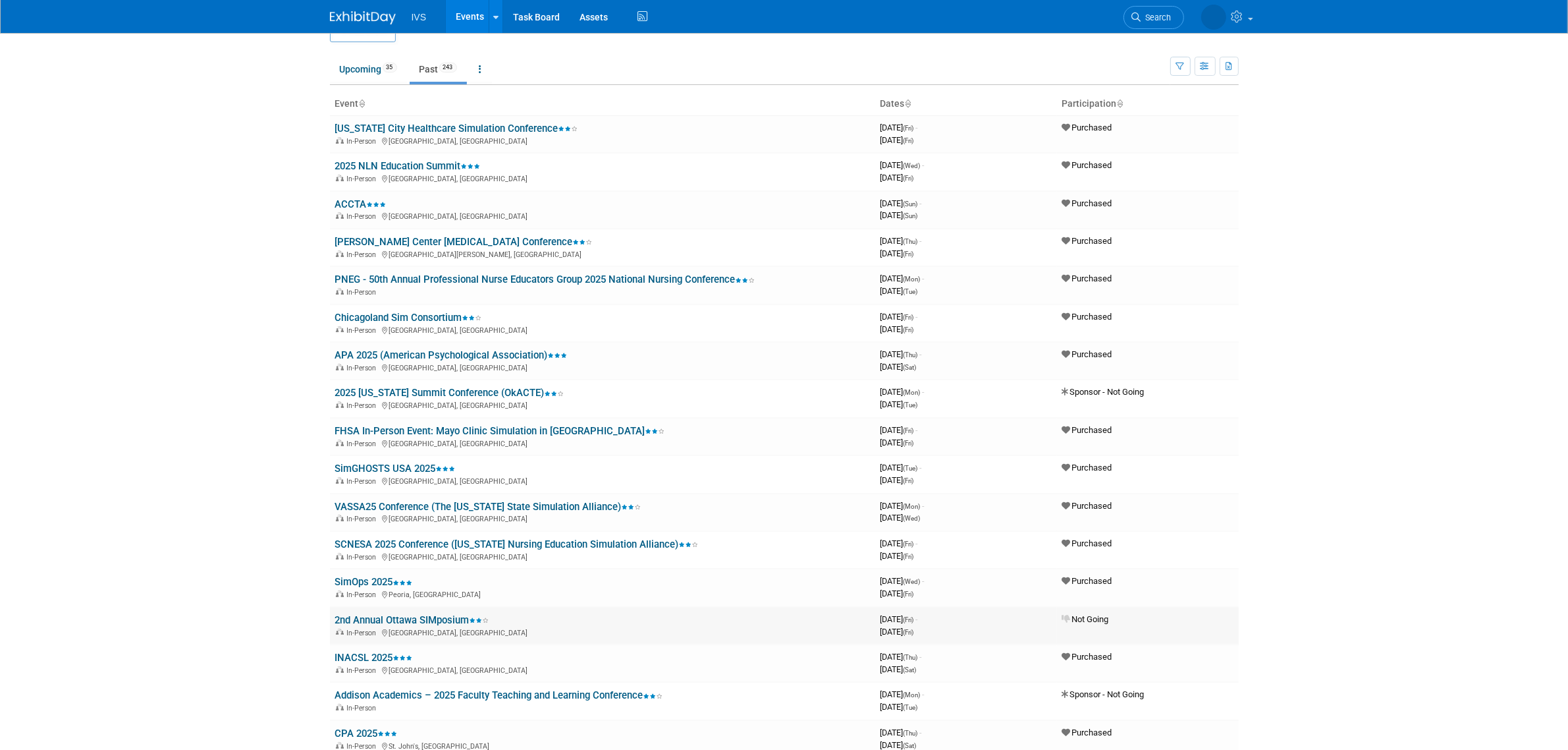
scroll to position [55, 0]
